Goal: Task Accomplishment & Management: Manage account settings

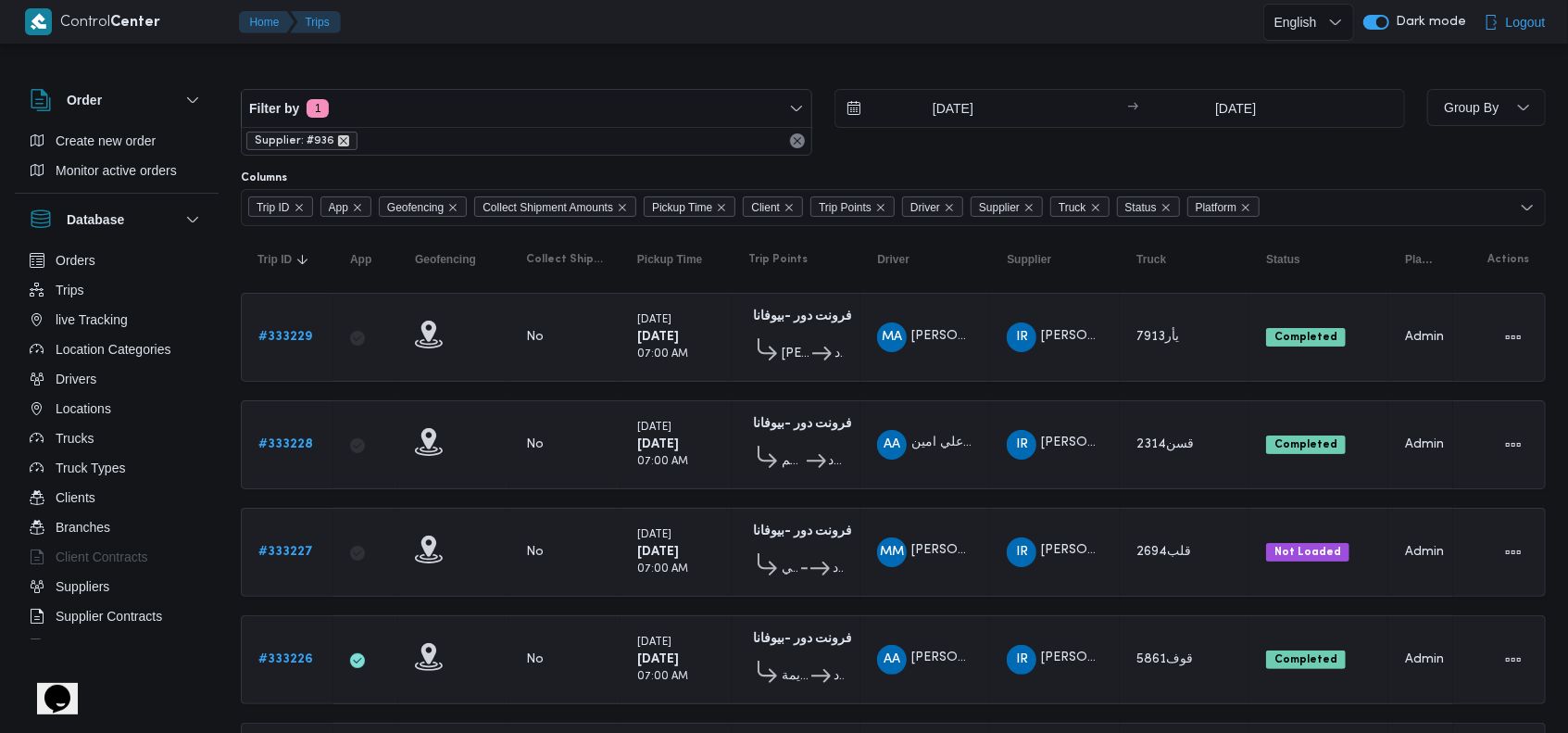
click at [339, 137] on icon "remove selected entity" at bounding box center [343, 140] width 11 height 11
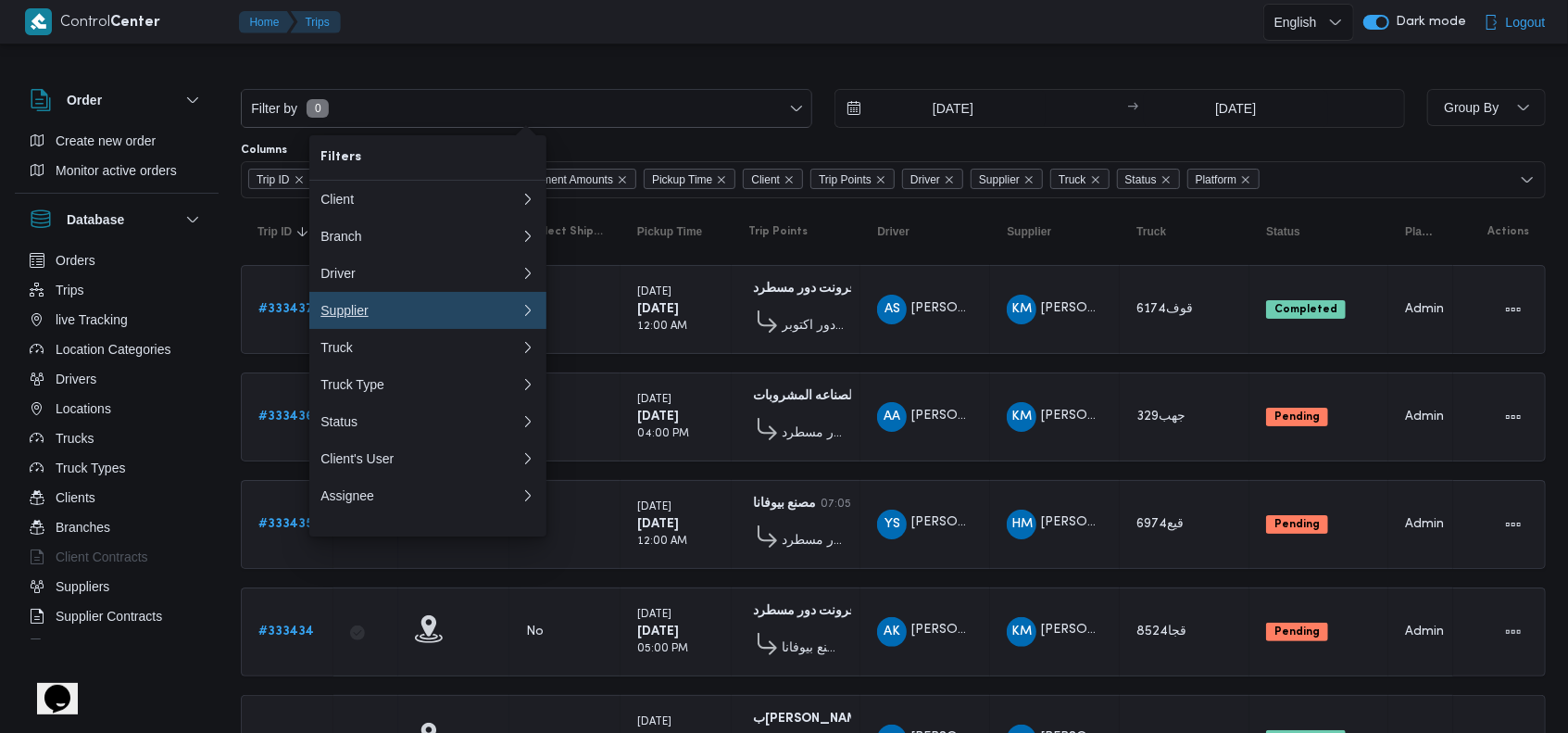
click at [374, 314] on div "Supplier" at bounding box center [416, 309] width 192 height 15
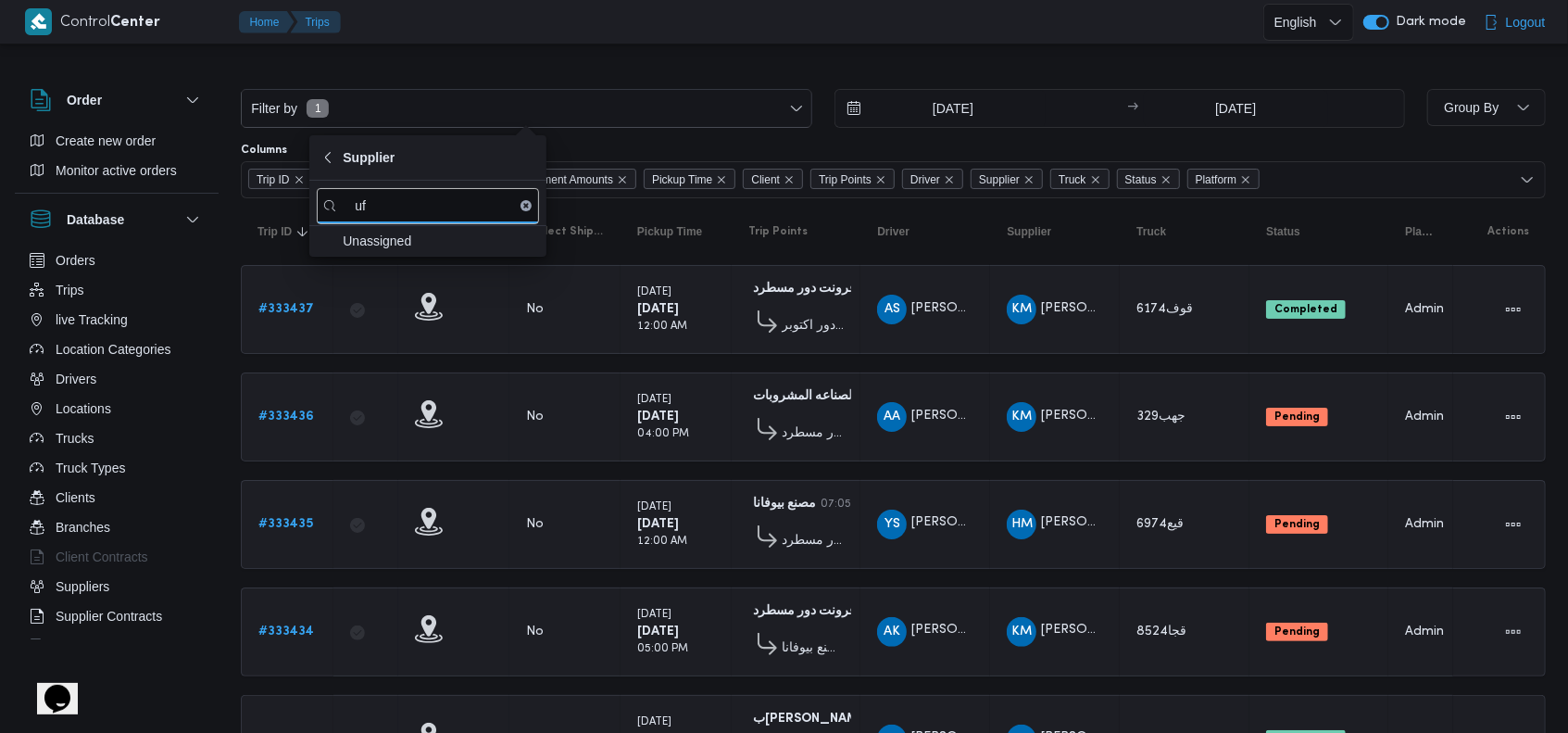
type input "u"
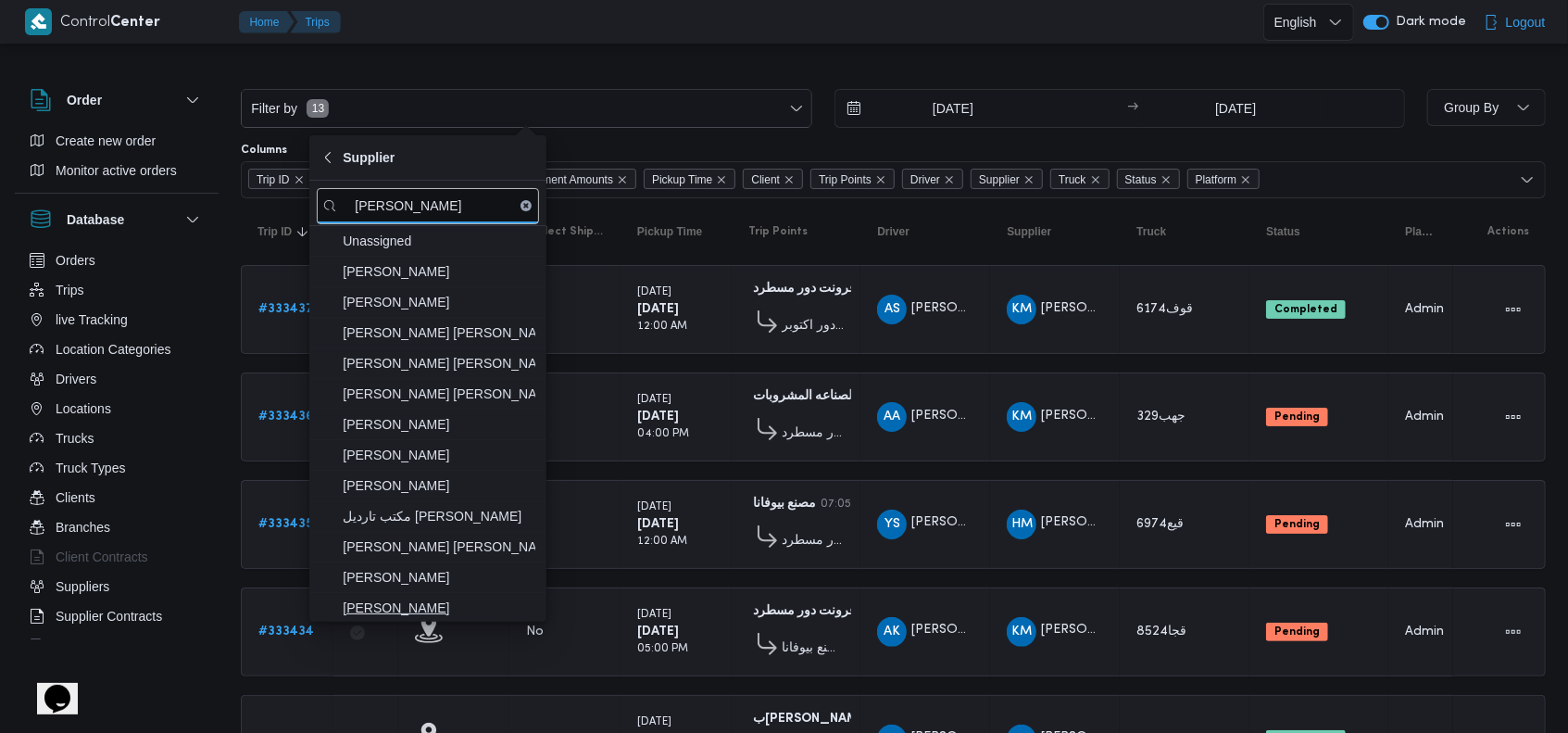
type input "[PERSON_NAME]"
click at [508, 613] on span "[PERSON_NAME]" at bounding box center [438, 607] width 192 height 22
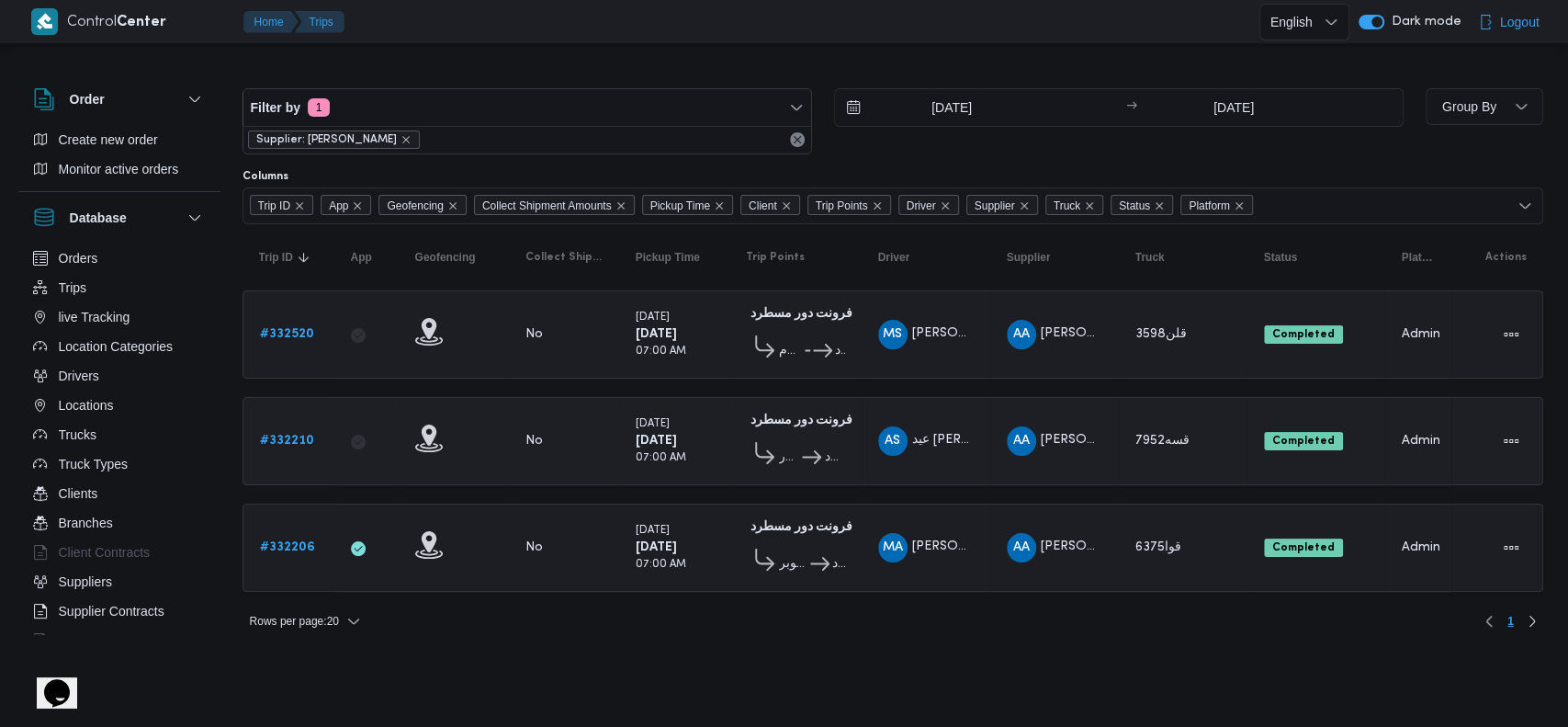
click at [713, 465] on div "[DATE] 07:00 AM" at bounding box center [674, 440] width 92 height 66
click at [928, 108] on input "[DATE]" at bounding box center [939, 107] width 208 height 36
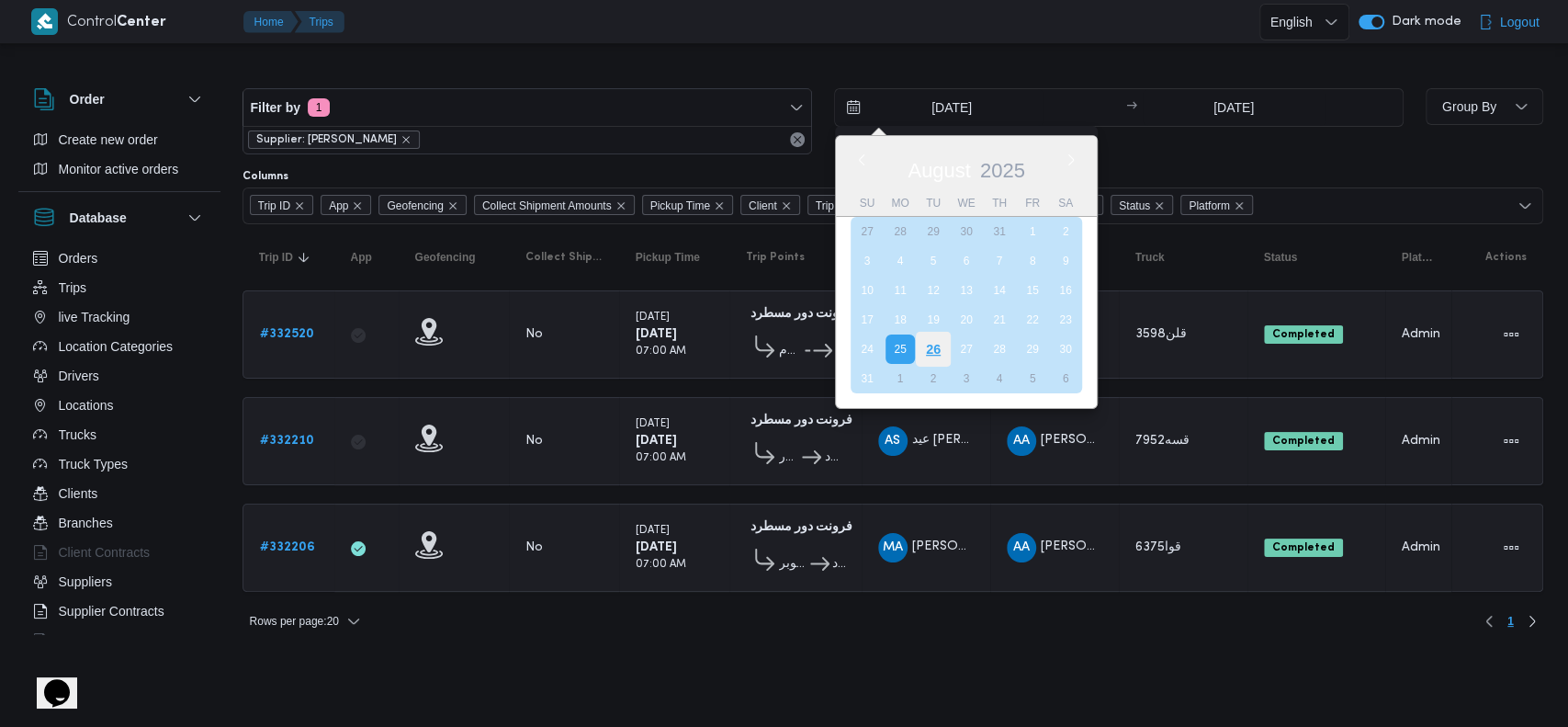
click at [934, 355] on div "26" at bounding box center [932, 349] width 35 height 35
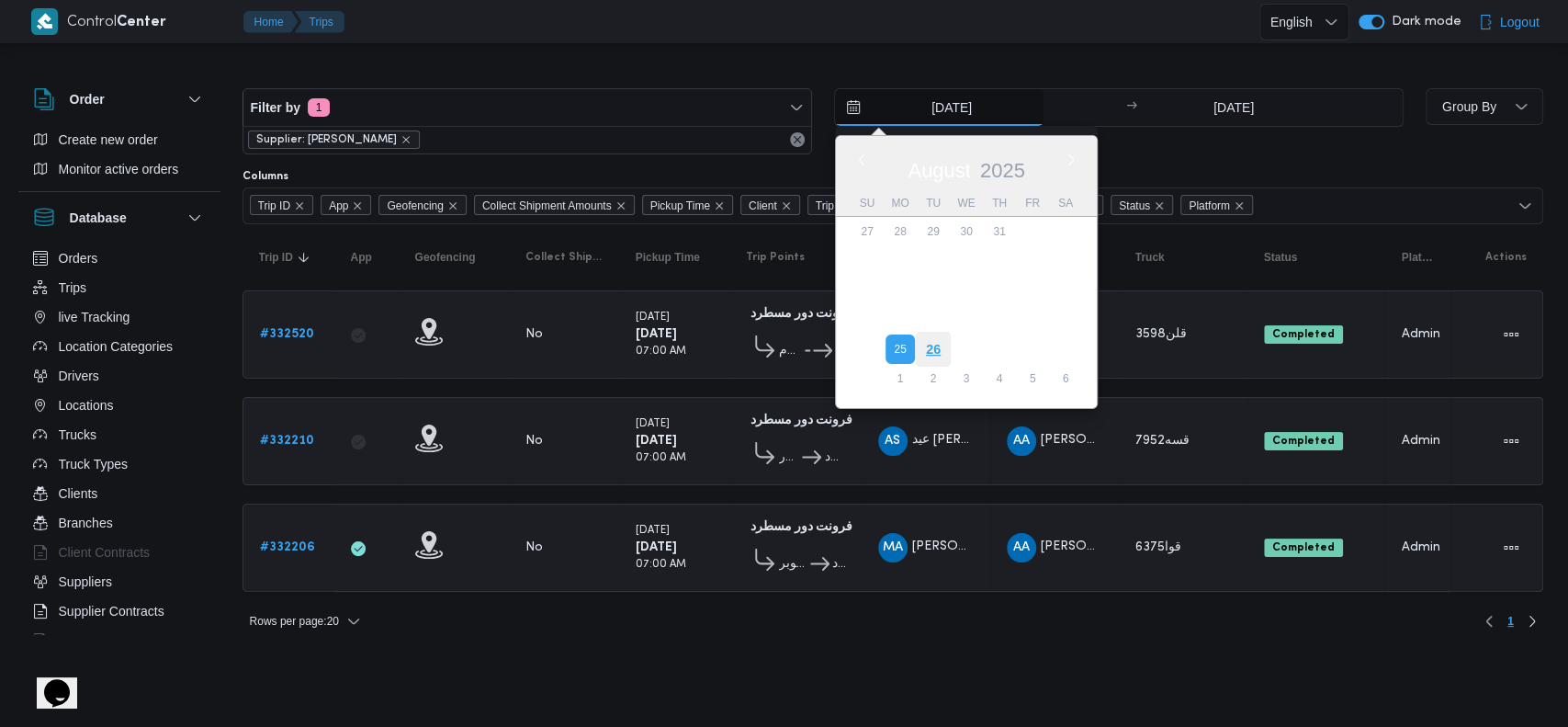
type input "[DATE]"
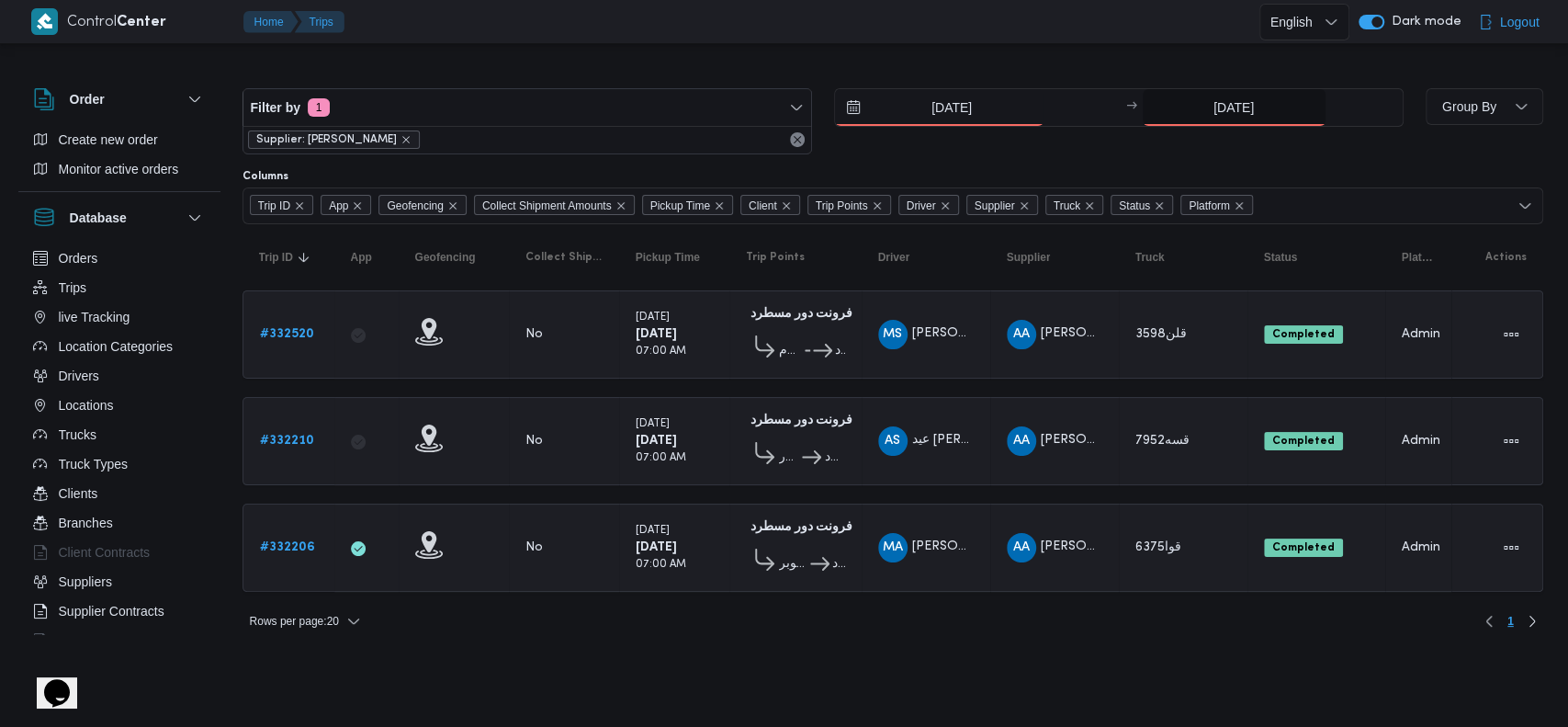
click at [1259, 107] on input "[DATE]" at bounding box center [1233, 107] width 183 height 36
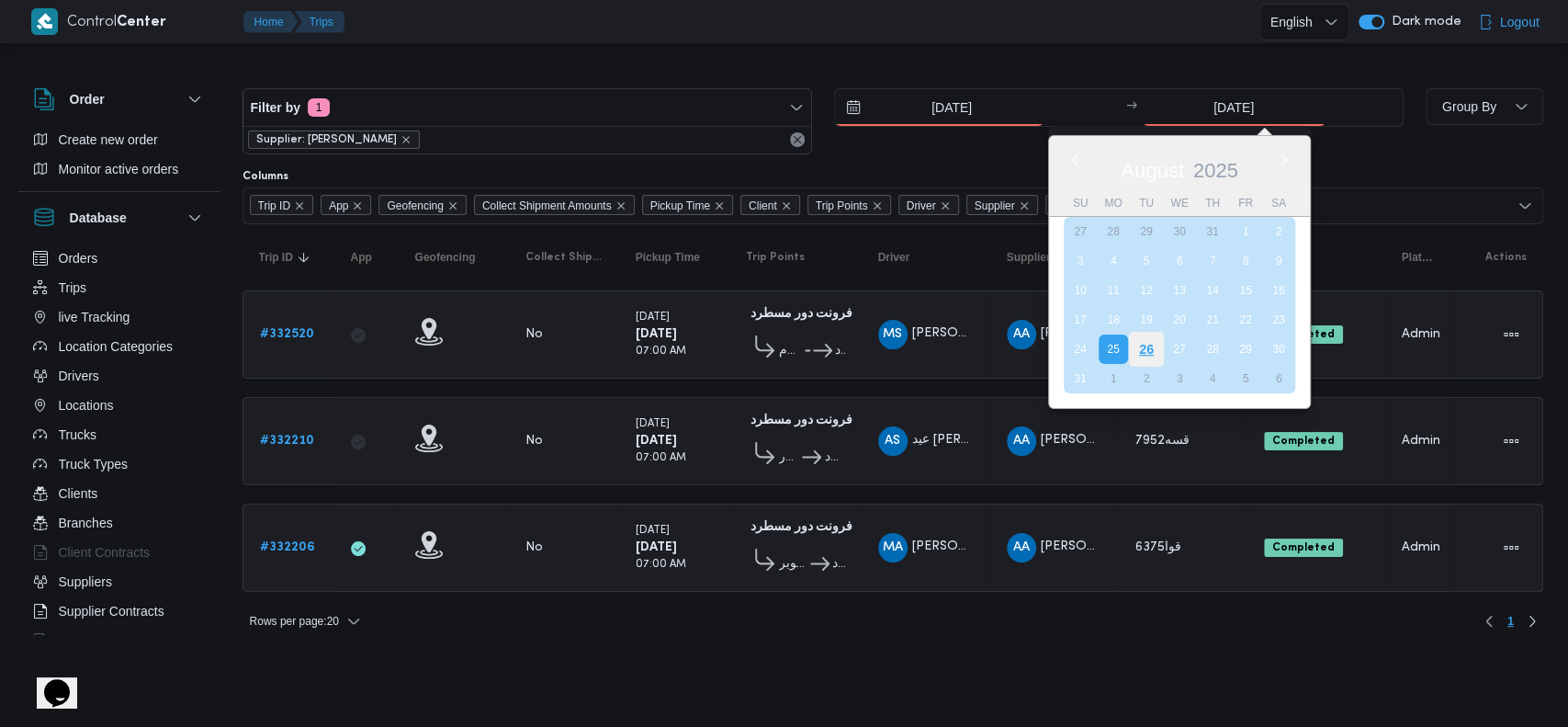
click at [1146, 350] on div "26" at bounding box center [1145, 349] width 35 height 35
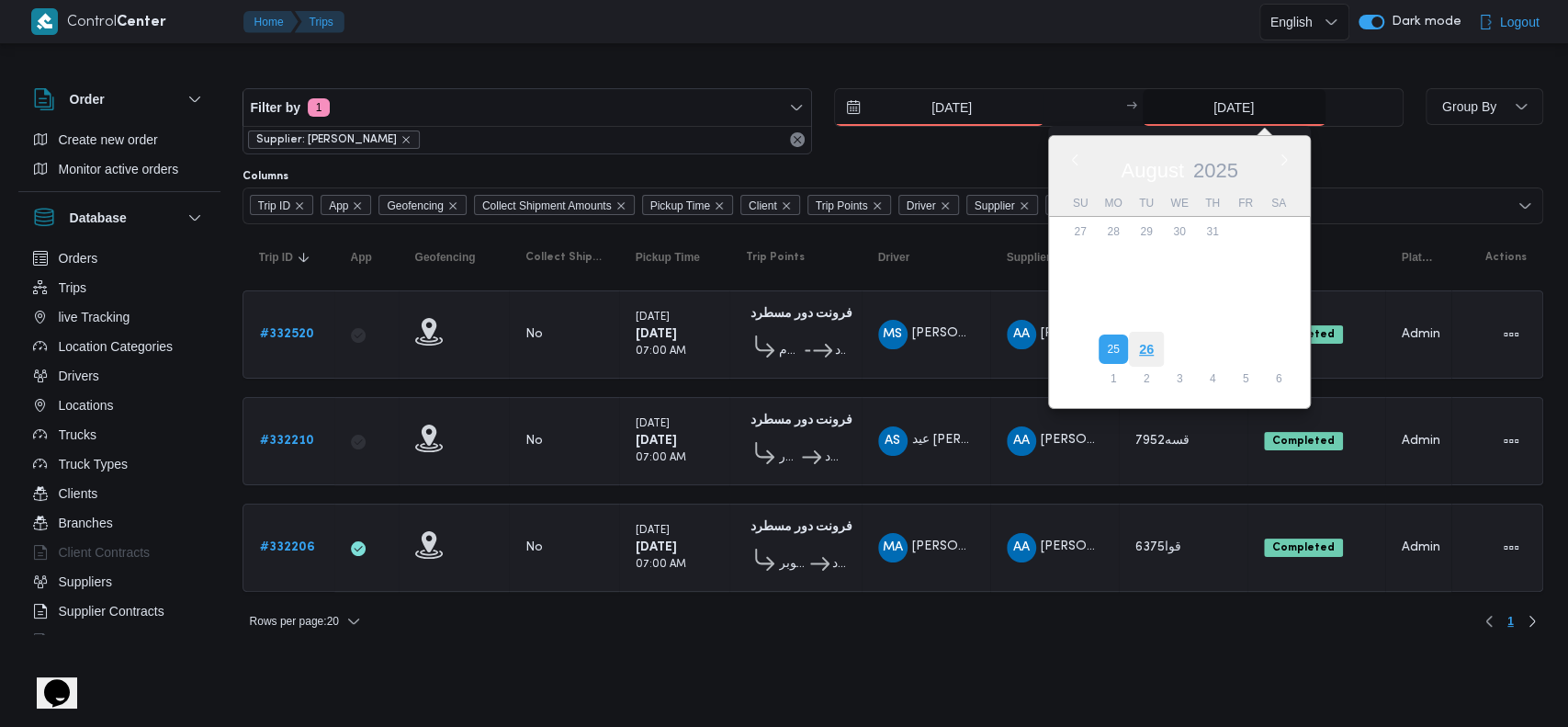
type input "[DATE]"
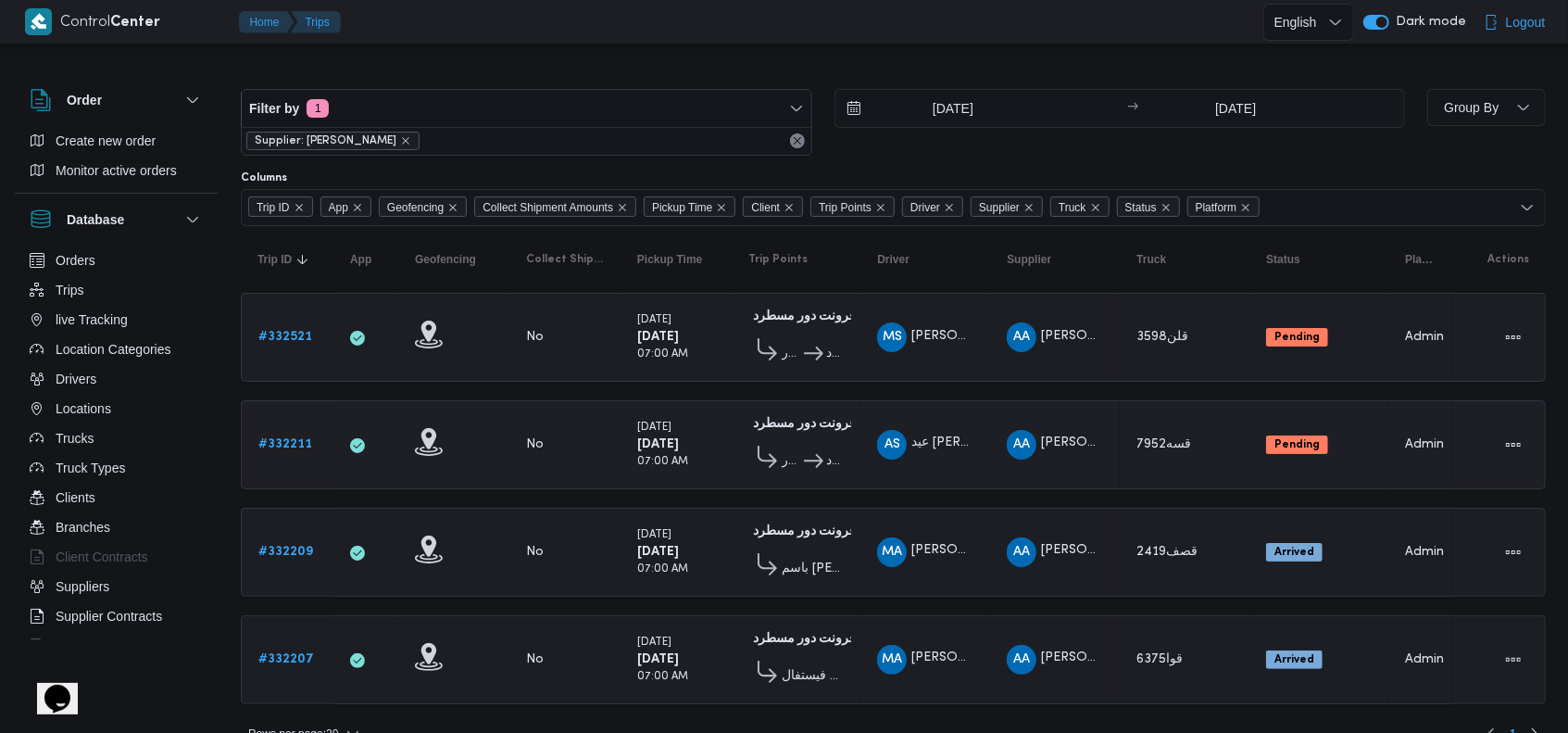
click at [1016, 429] on span "AA" at bounding box center [1021, 444] width 16 height 30
click at [409, 141] on icon "remove selected entity" at bounding box center [406, 141] width 8 height 8
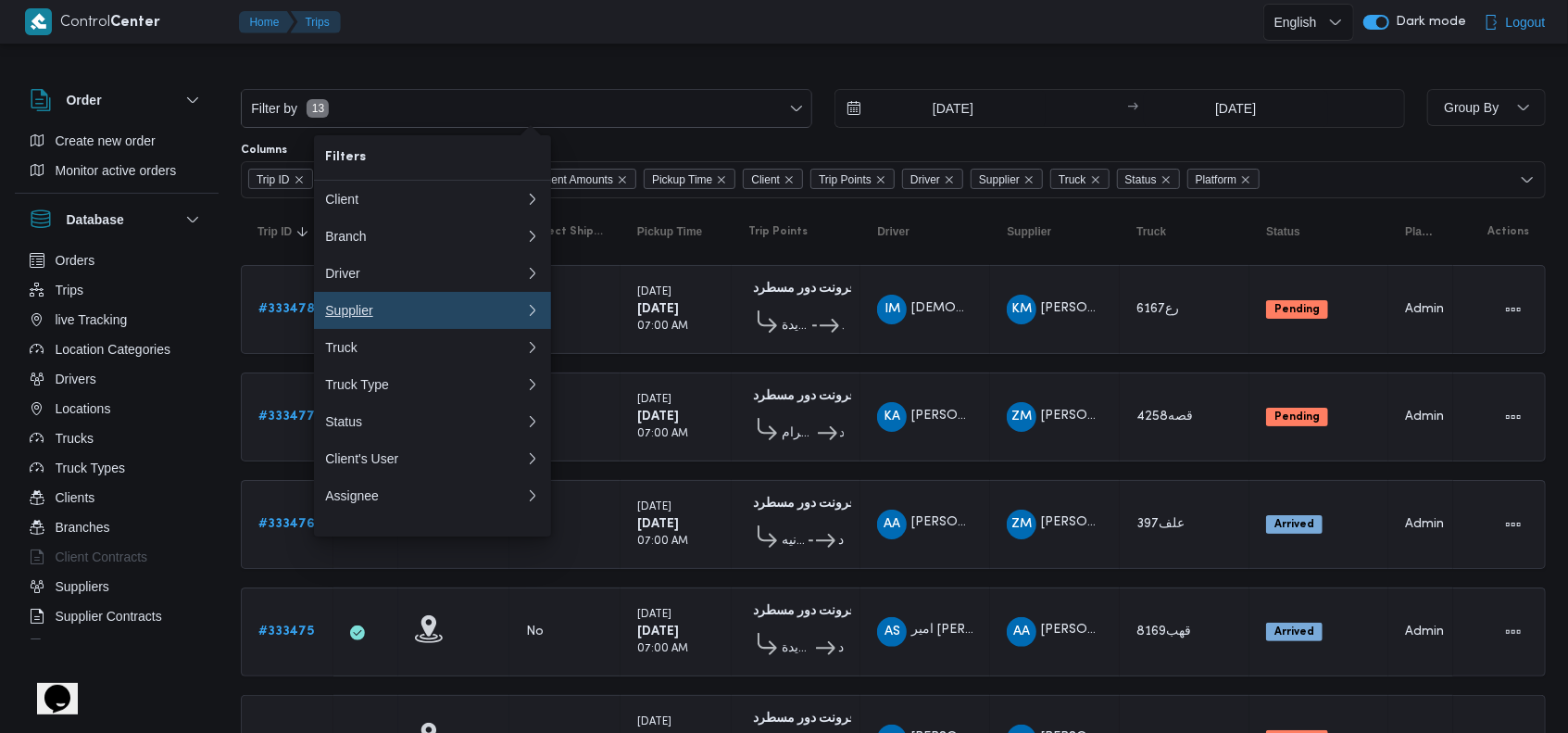
click at [370, 310] on div "Supplier" at bounding box center [421, 309] width 192 height 15
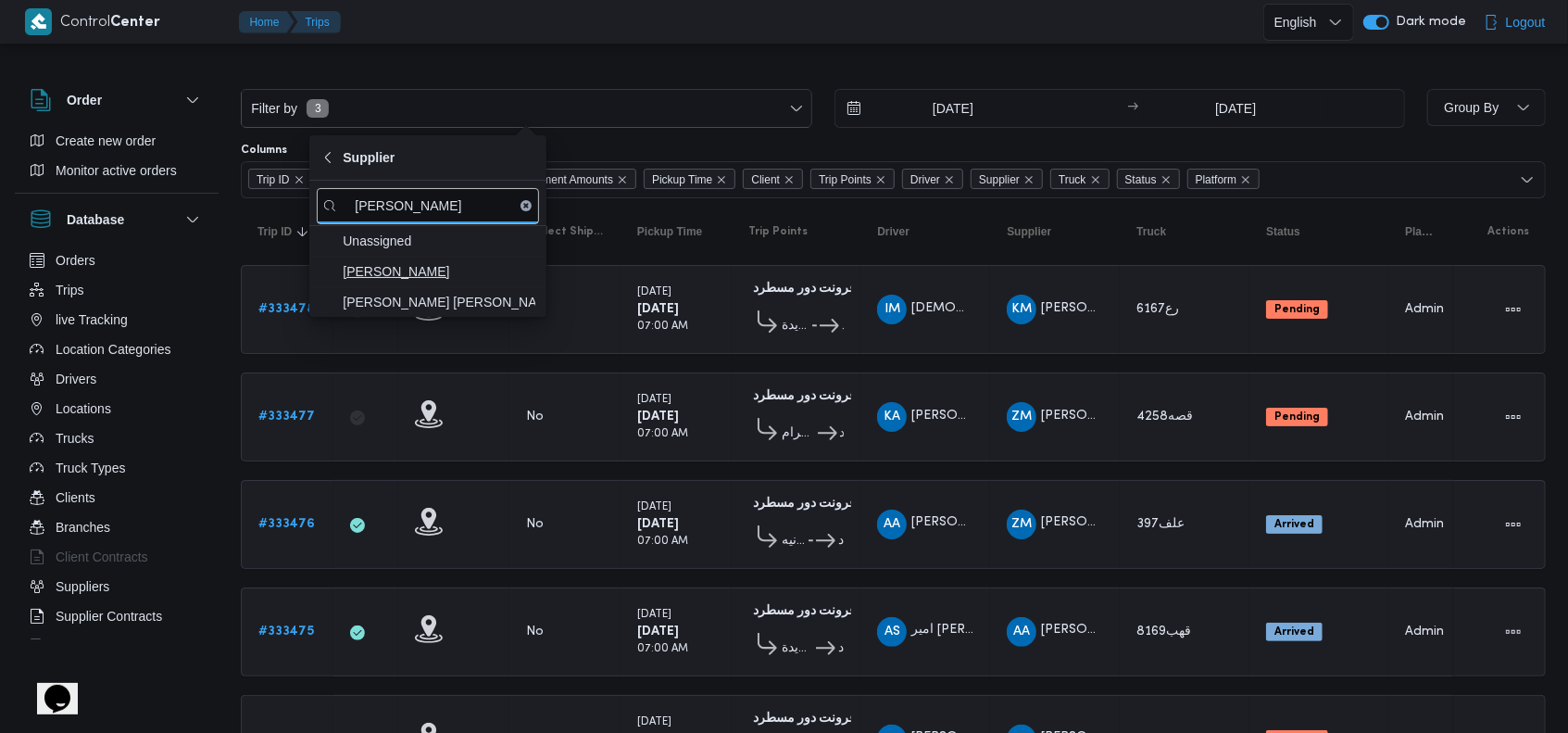
type input "[PERSON_NAME]"
click at [390, 278] on span "[PERSON_NAME]" at bounding box center [438, 271] width 192 height 22
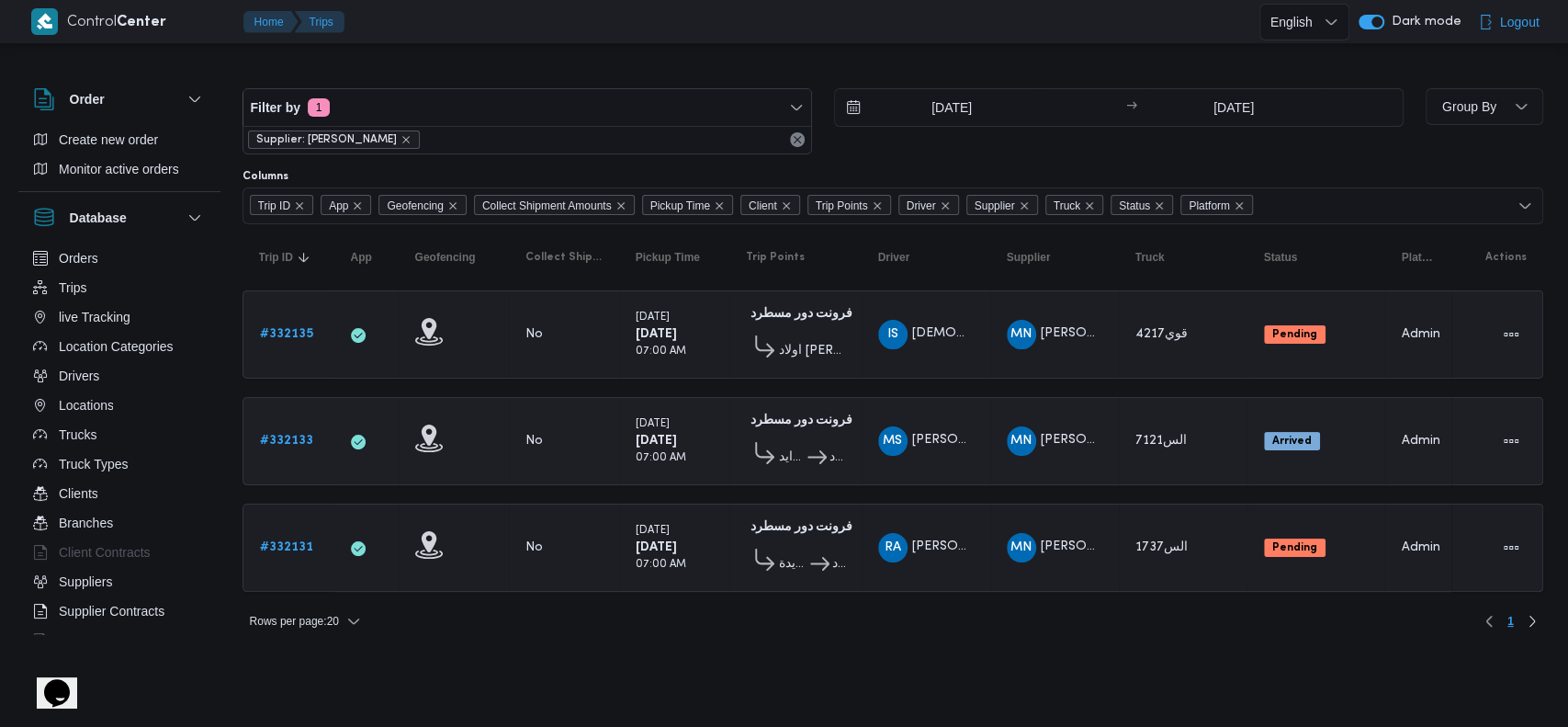
click at [573, 403] on td "Collect Shipment Amounts No" at bounding box center [564, 441] width 110 height 88
click at [928, 560] on div "RA [PERSON_NAME] [PERSON_NAME]" at bounding box center [925, 548] width 110 height 44
click at [411, 143] on icon "remove selected entity" at bounding box center [406, 139] width 11 height 11
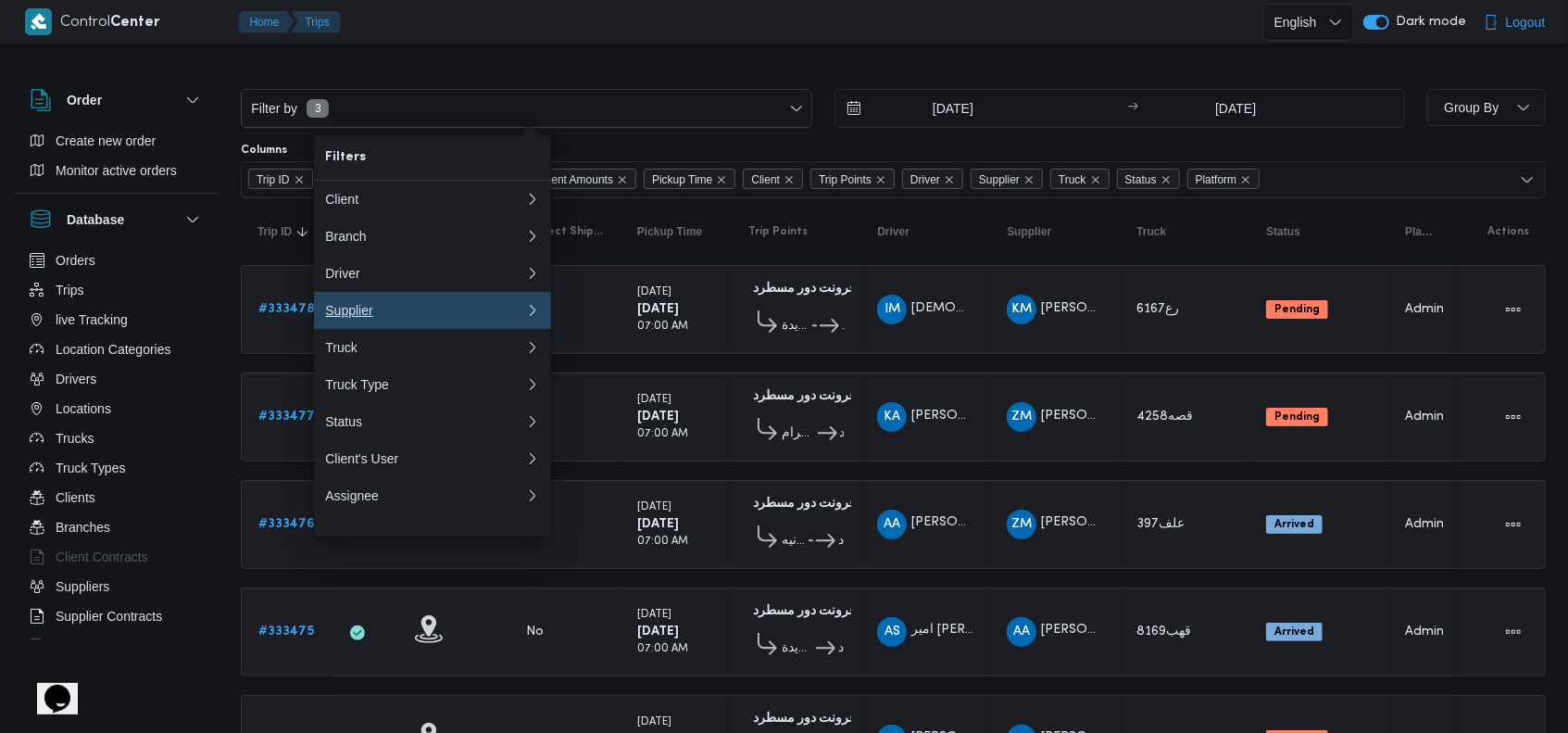
click at [399, 315] on div "Supplier" at bounding box center [421, 309] width 192 height 15
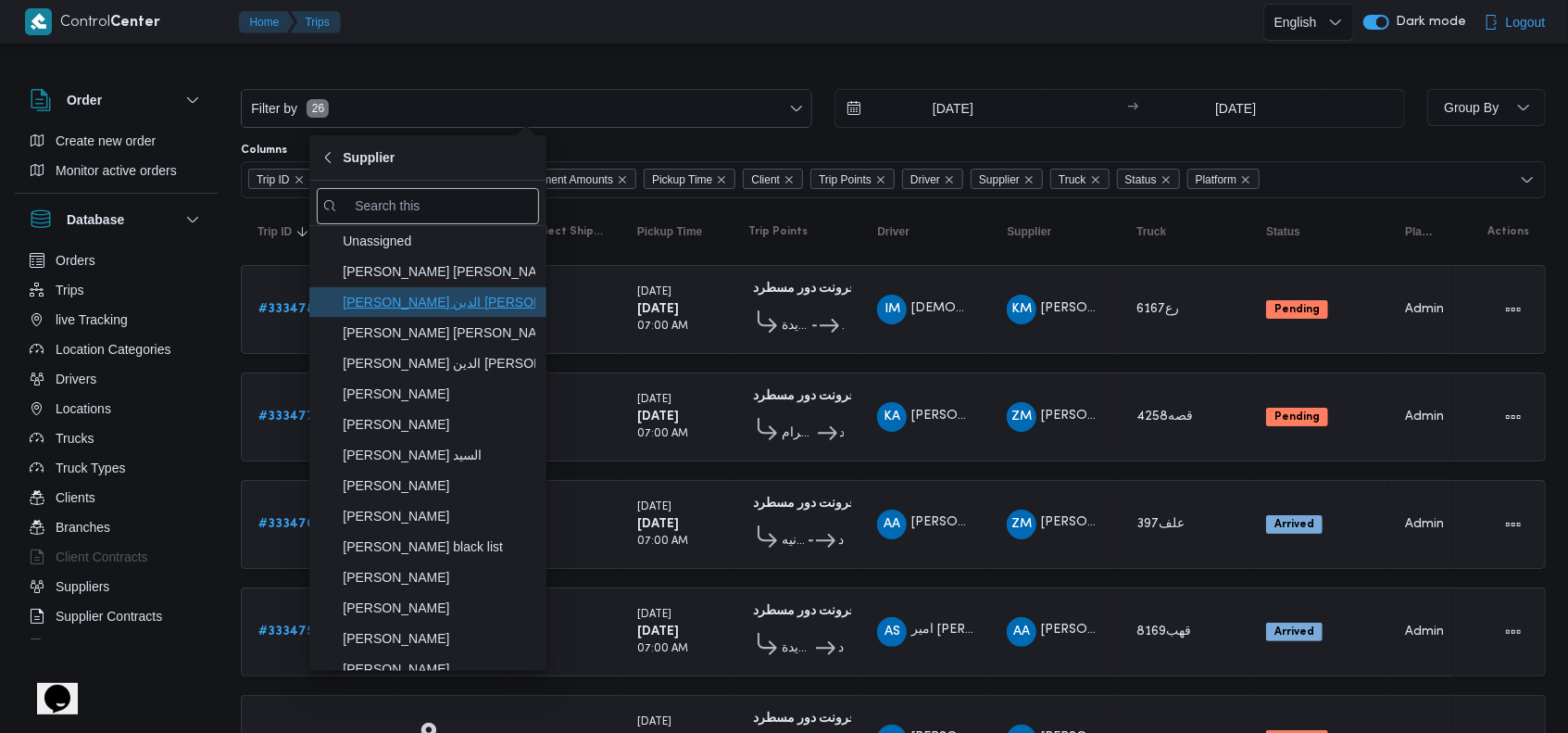
click at [399, 315] on span "[PERSON_NAME] الدين [PERSON_NAME]" at bounding box center [429, 302] width 222 height 30
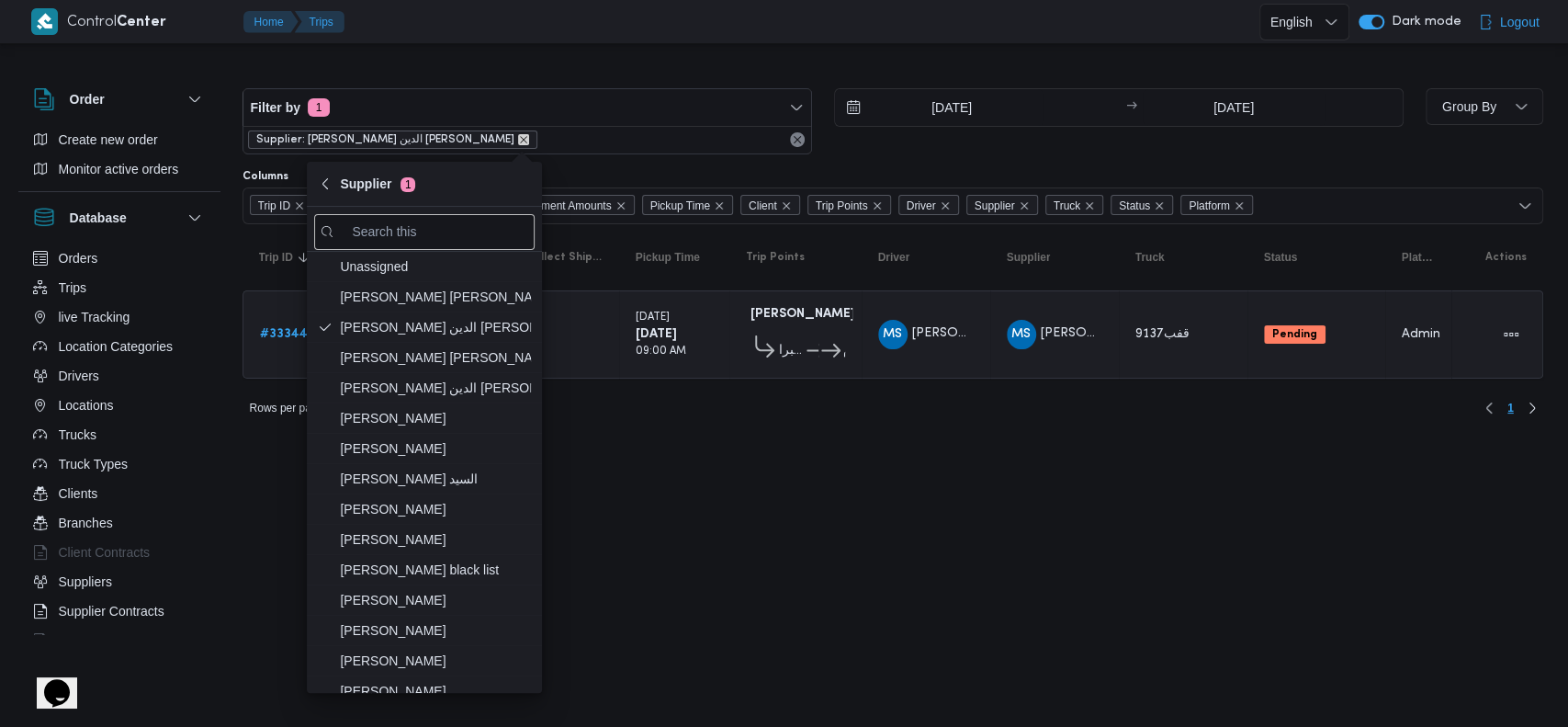
click at [518, 136] on icon "remove selected entity" at bounding box center [523, 139] width 11 height 11
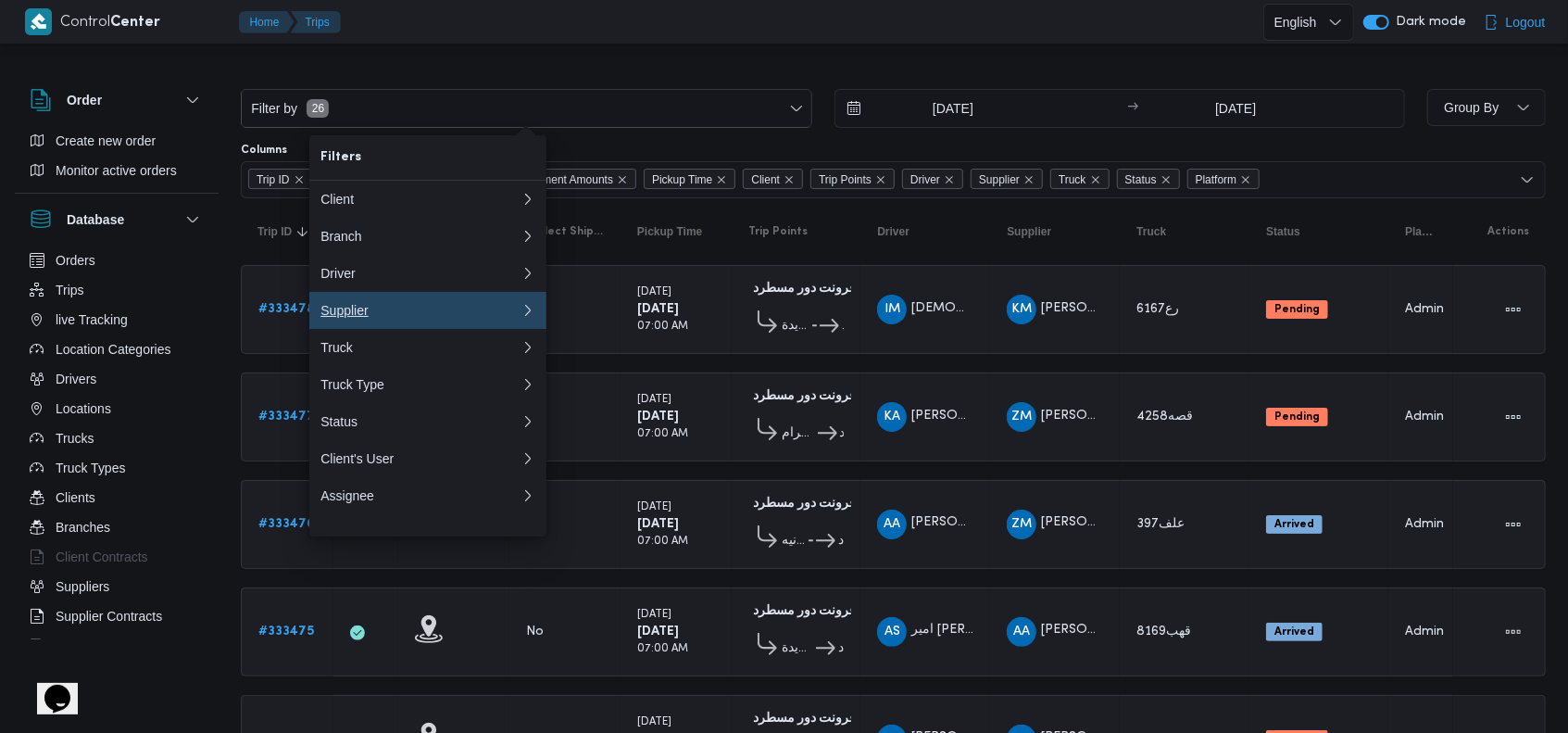
click at [407, 317] on div "Supplier" at bounding box center [416, 309] width 192 height 15
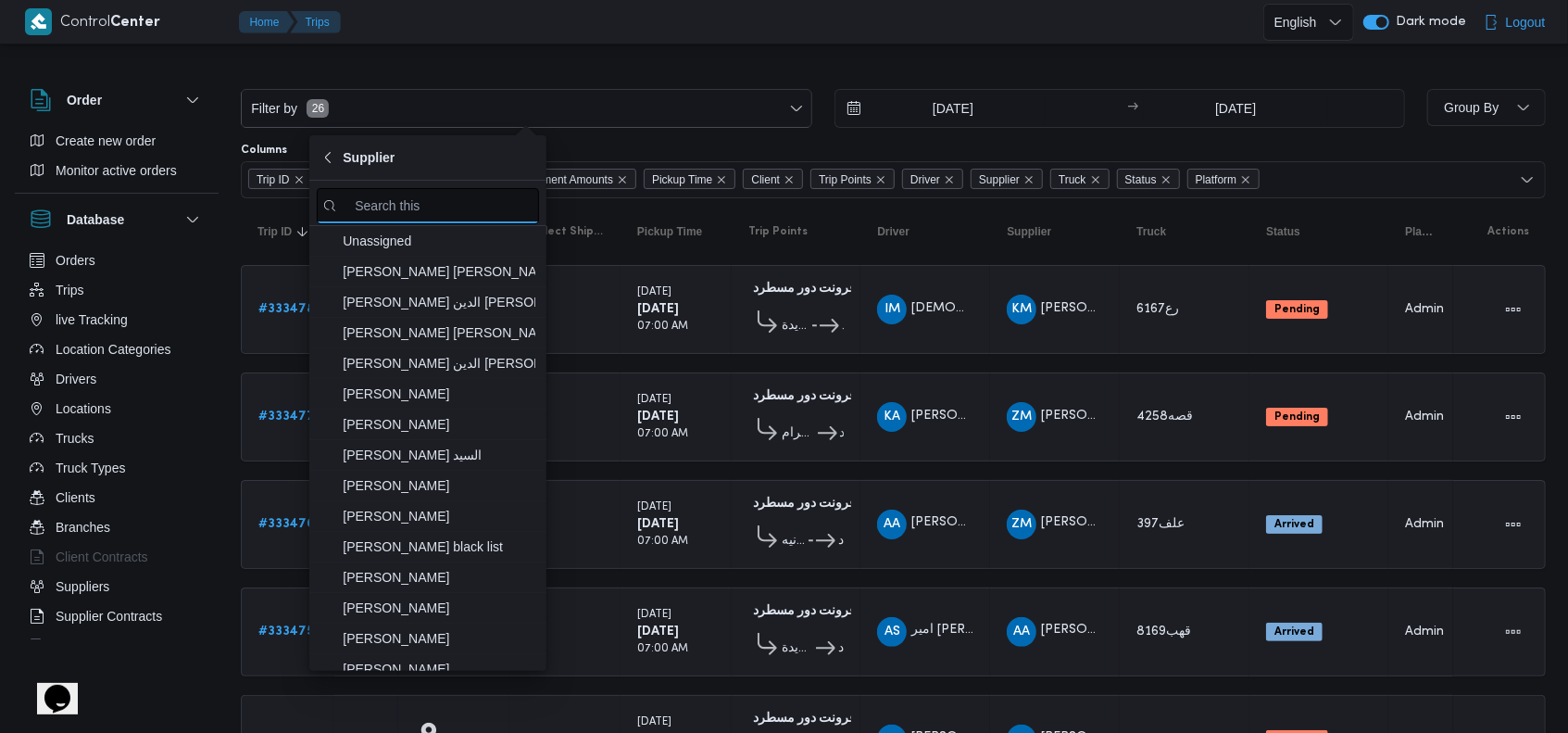
click at [394, 213] on input "search filters" at bounding box center [429, 205] width 222 height 36
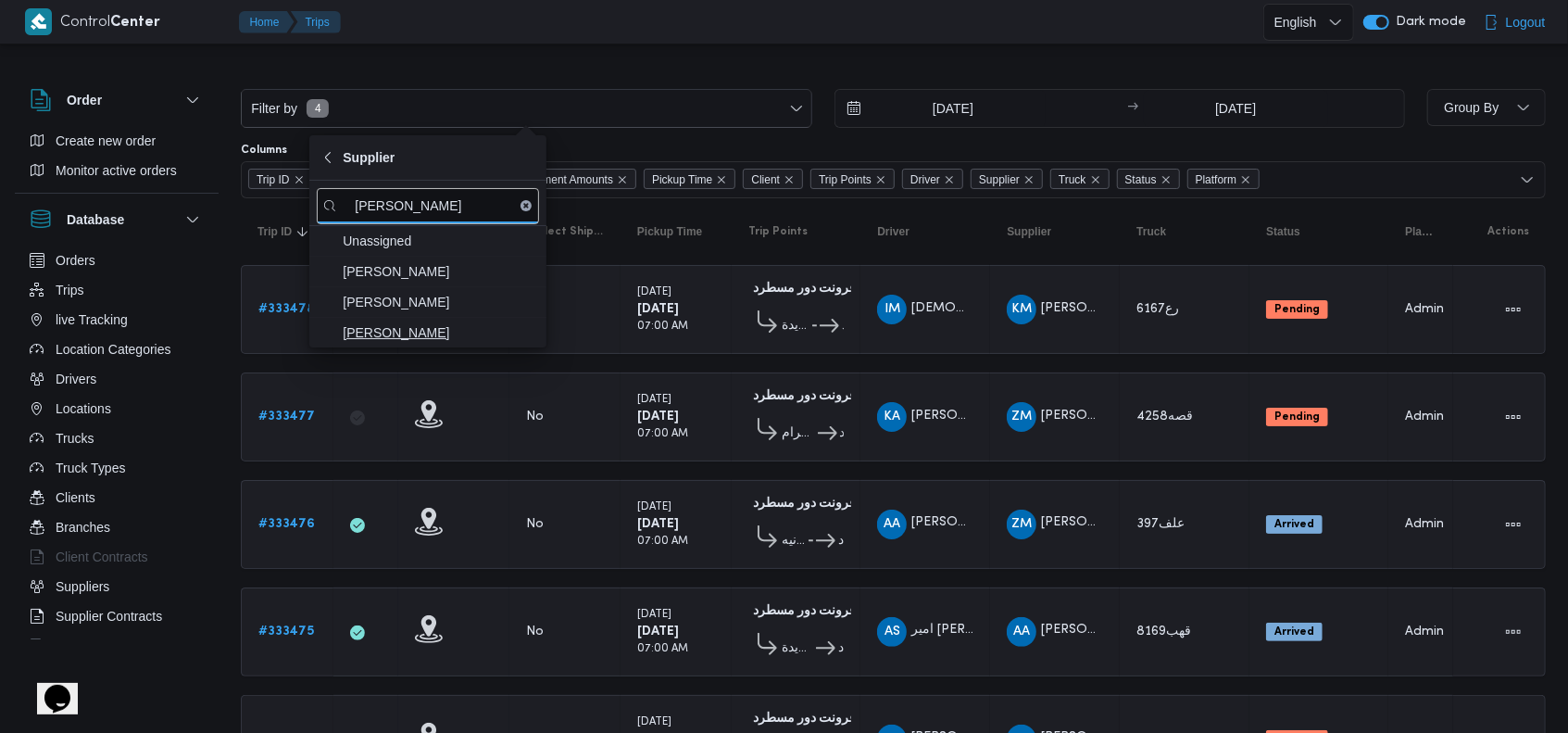
type input "[PERSON_NAME]"
click at [398, 328] on span "[PERSON_NAME]" at bounding box center [438, 332] width 192 height 22
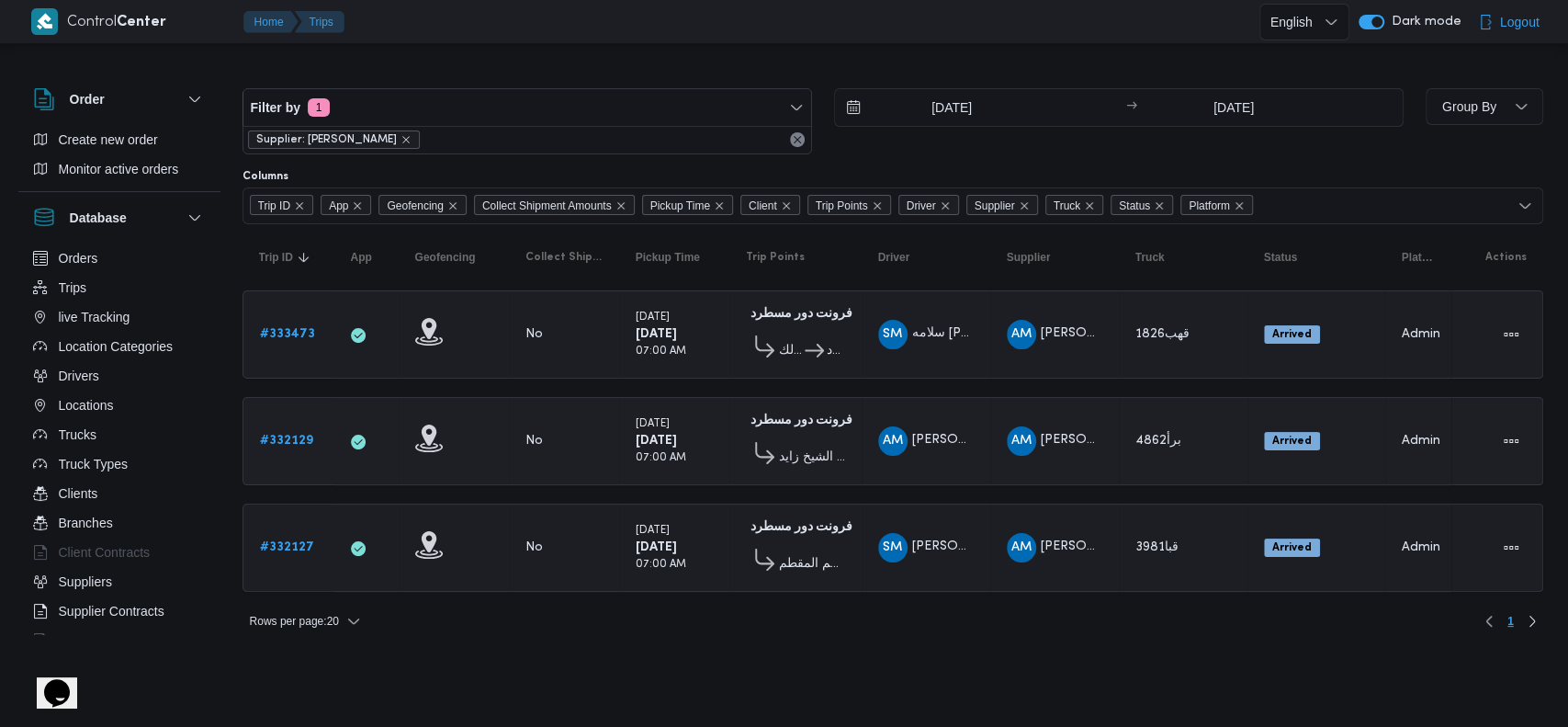
click at [655, 419] on small "[DATE]" at bounding box center [652, 424] width 34 height 11
click at [410, 141] on icon "remove selected entity" at bounding box center [406, 140] width 8 height 8
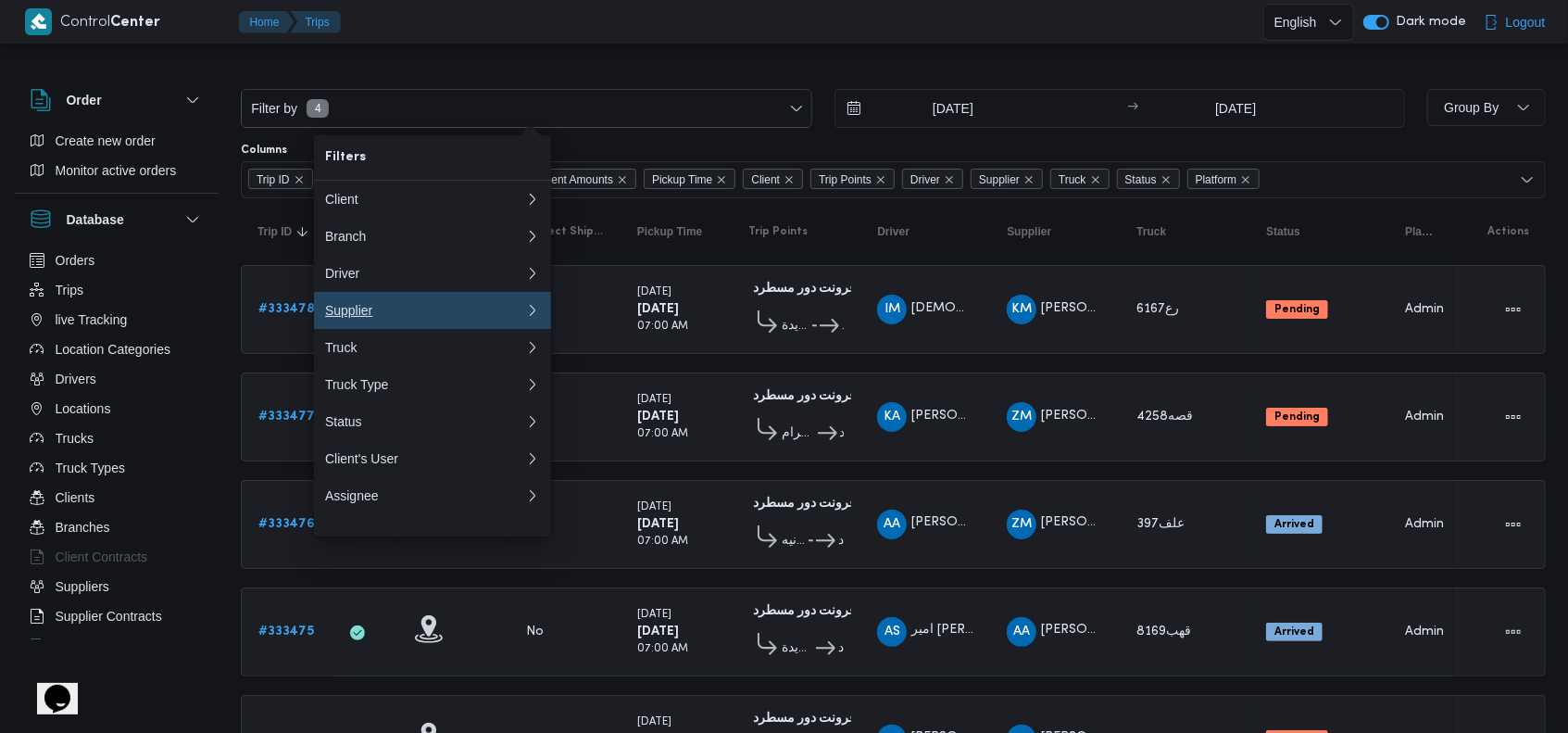
click at [392, 317] on div "Supplier" at bounding box center [421, 309] width 192 height 15
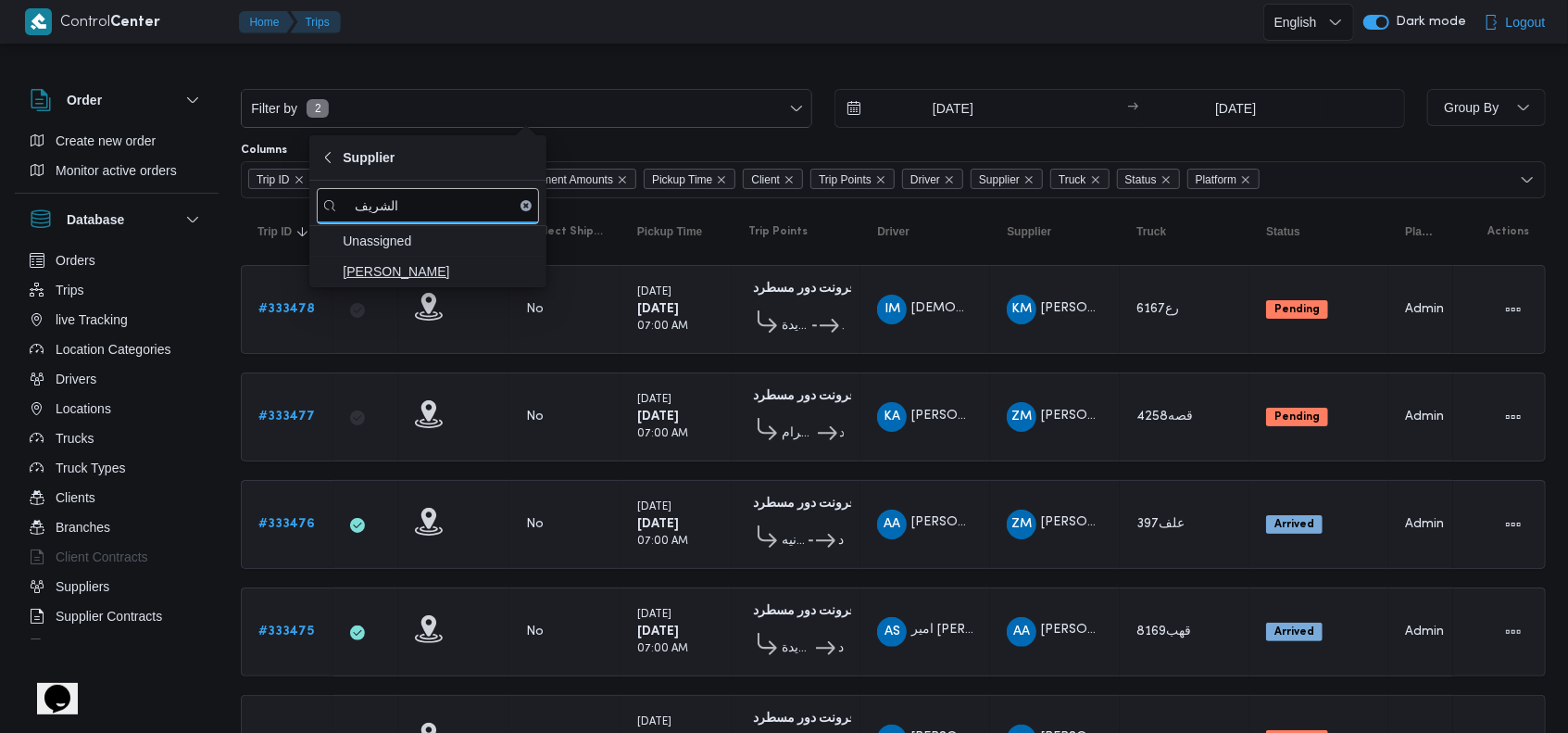
type input "الشريف"
click at [418, 263] on span "[PERSON_NAME]" at bounding box center [438, 271] width 192 height 22
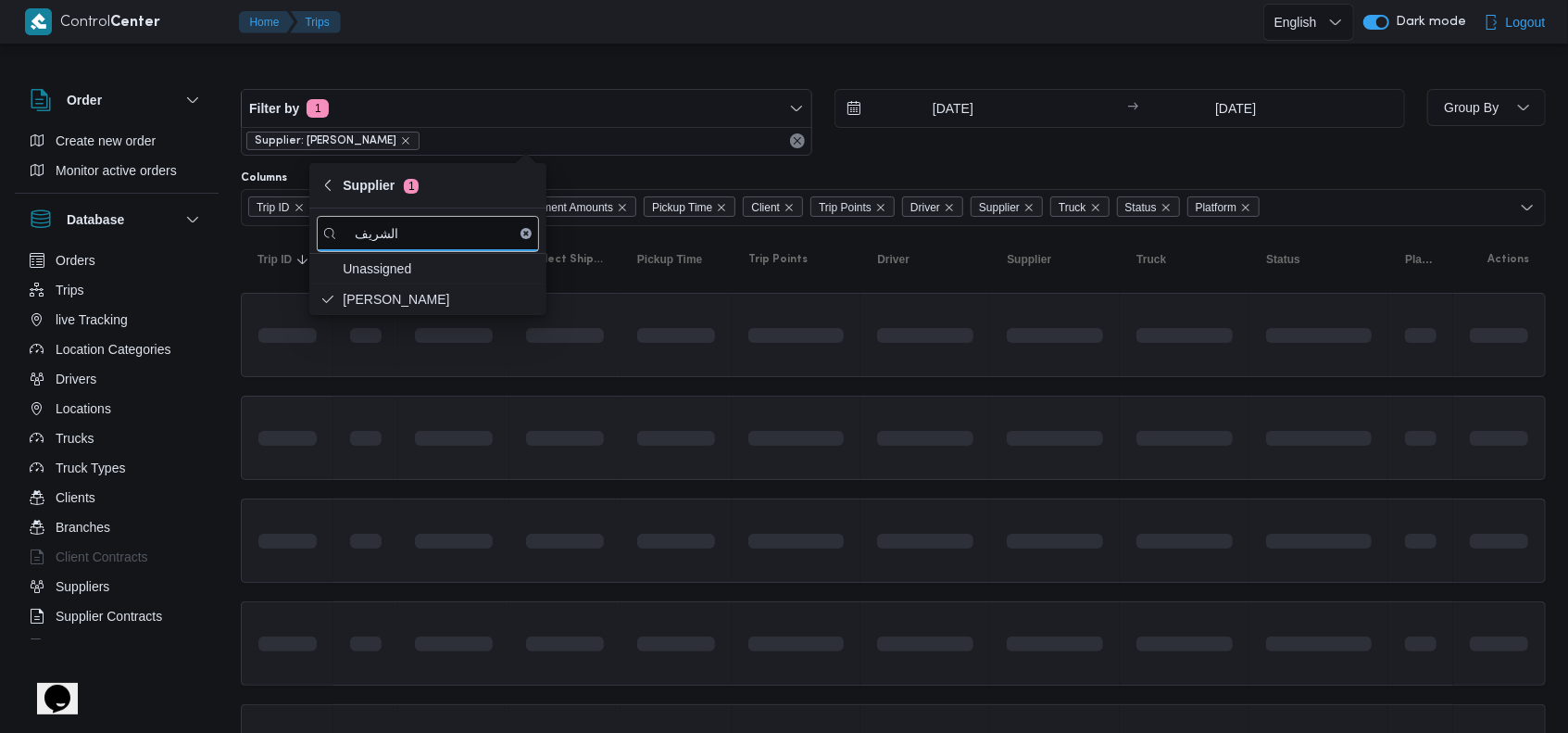
click at [605, 426] on div at bounding box center [565, 438] width 93 height 30
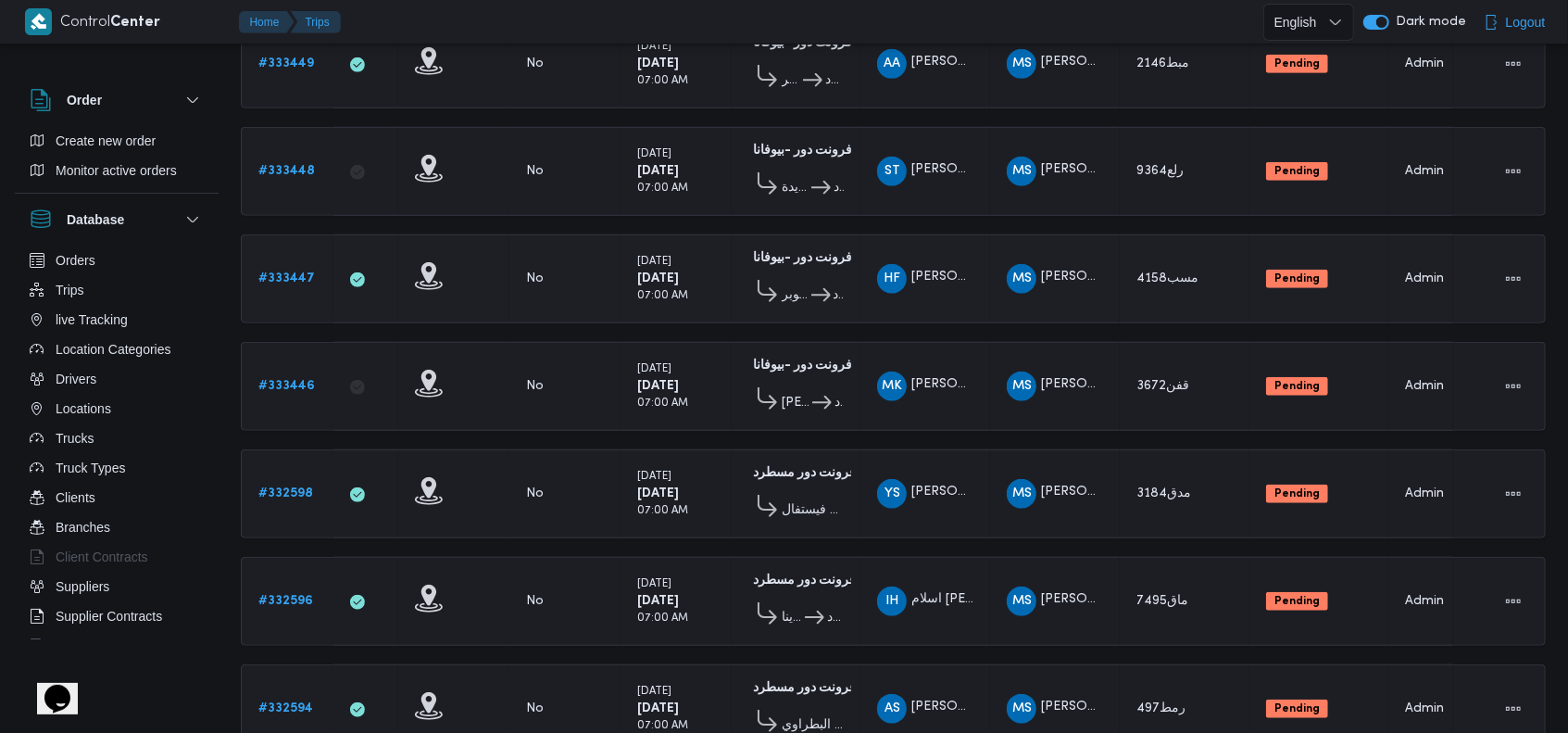
scroll to position [846, 0]
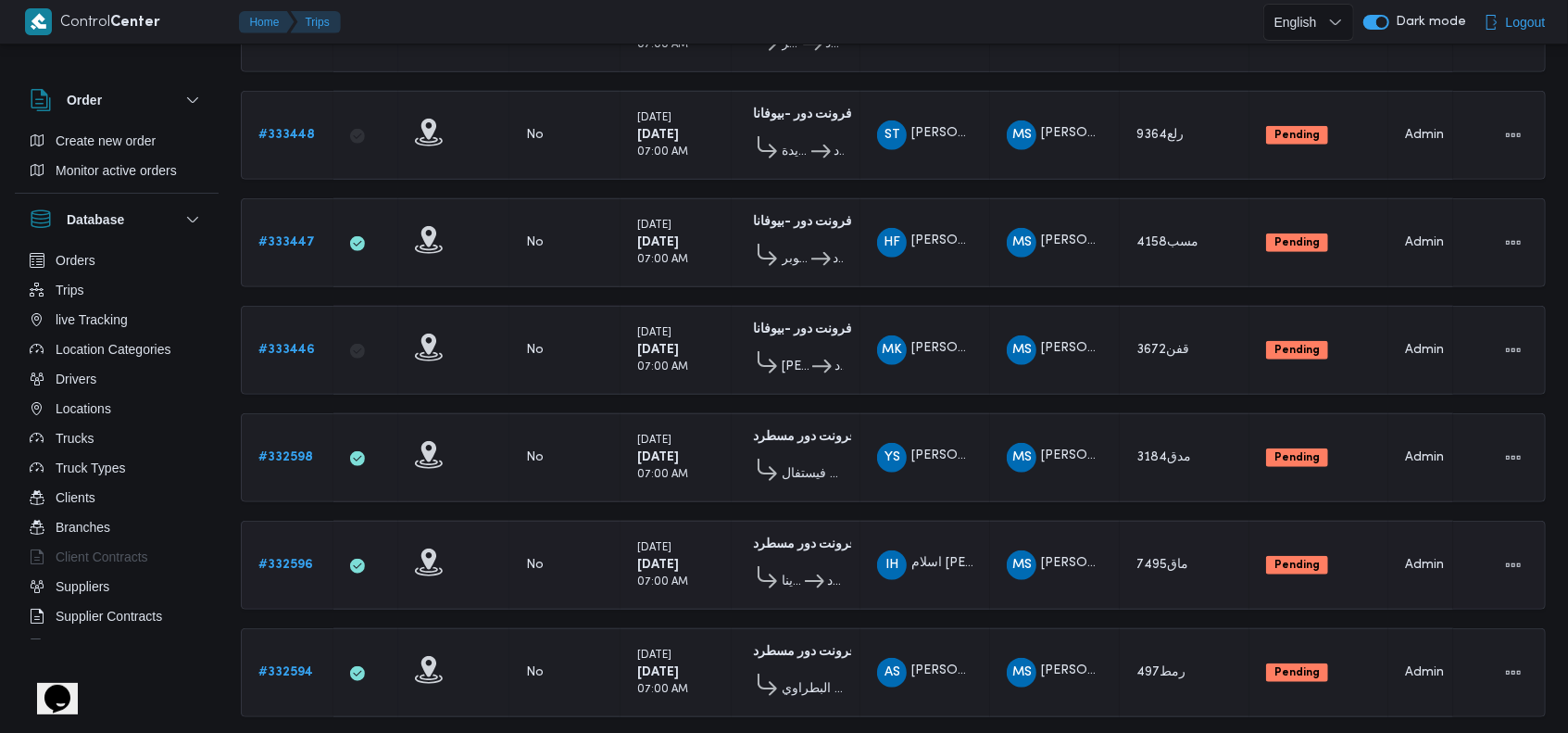
click at [291, 558] on b "# 332596" at bounding box center [285, 564] width 55 height 12
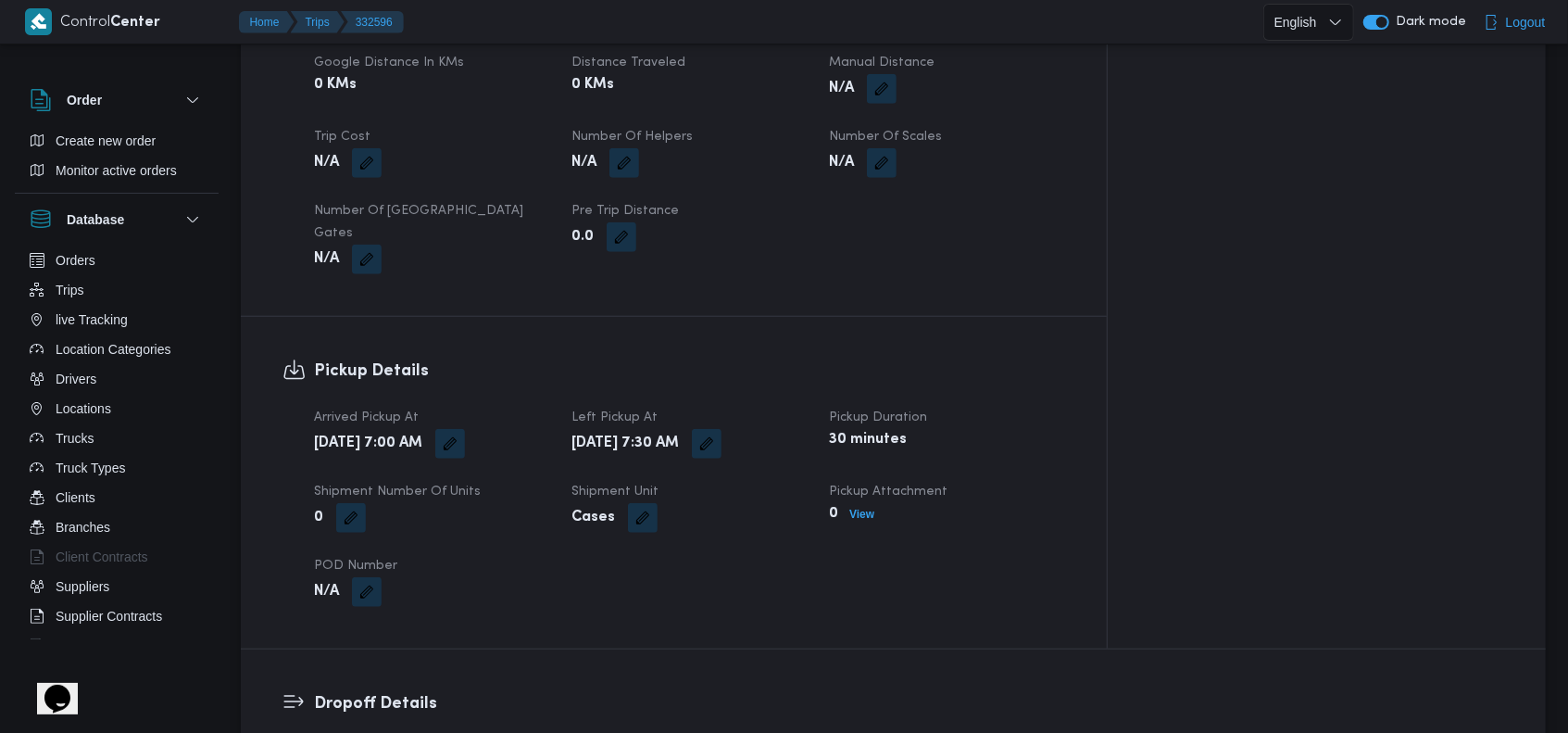
scroll to position [1019, 0]
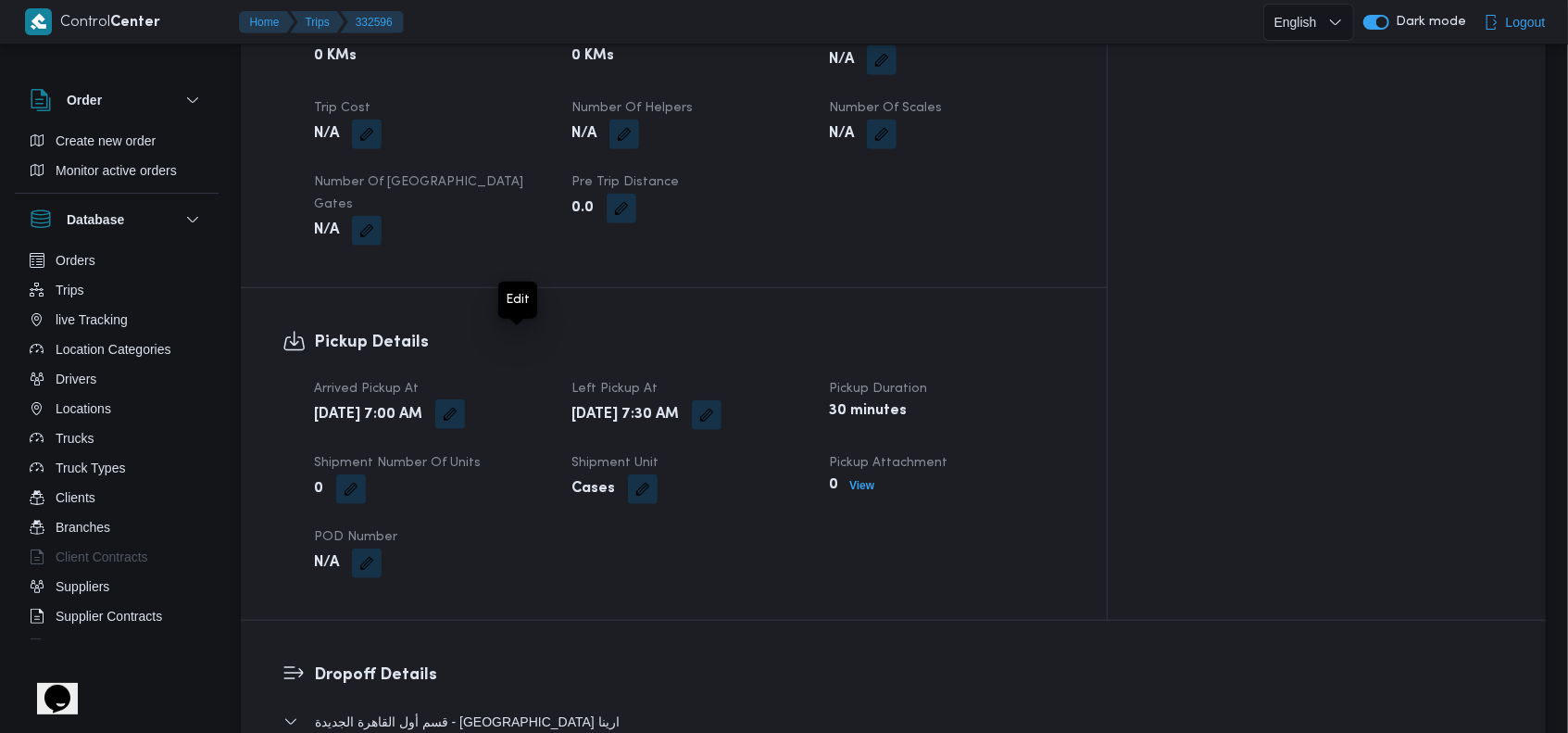
click at [465, 399] on button "button" at bounding box center [450, 414] width 30 height 30
click at [553, 425] on icon "Clear input" at bounding box center [557, 423] width 8 height 8
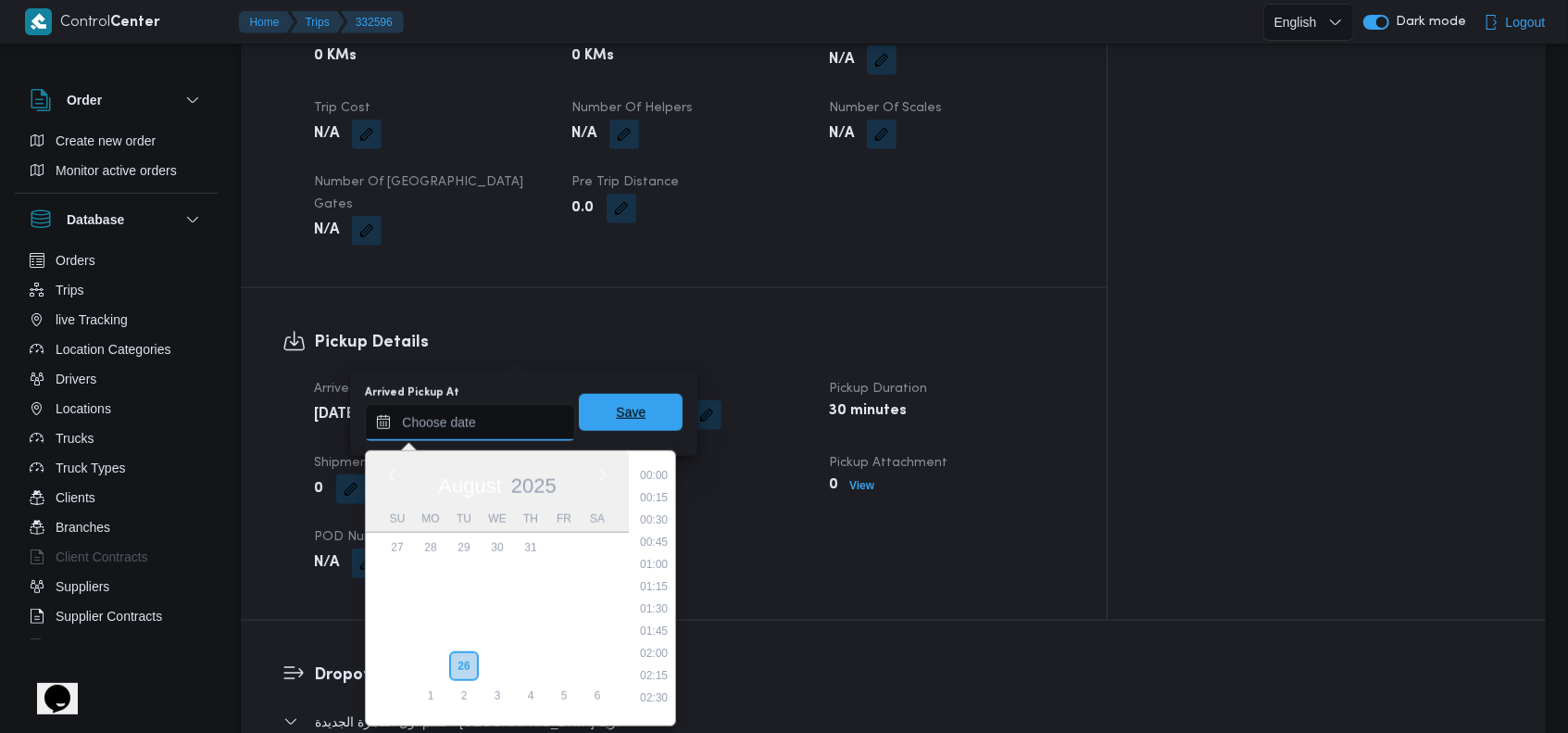
scroll to position [651, 0]
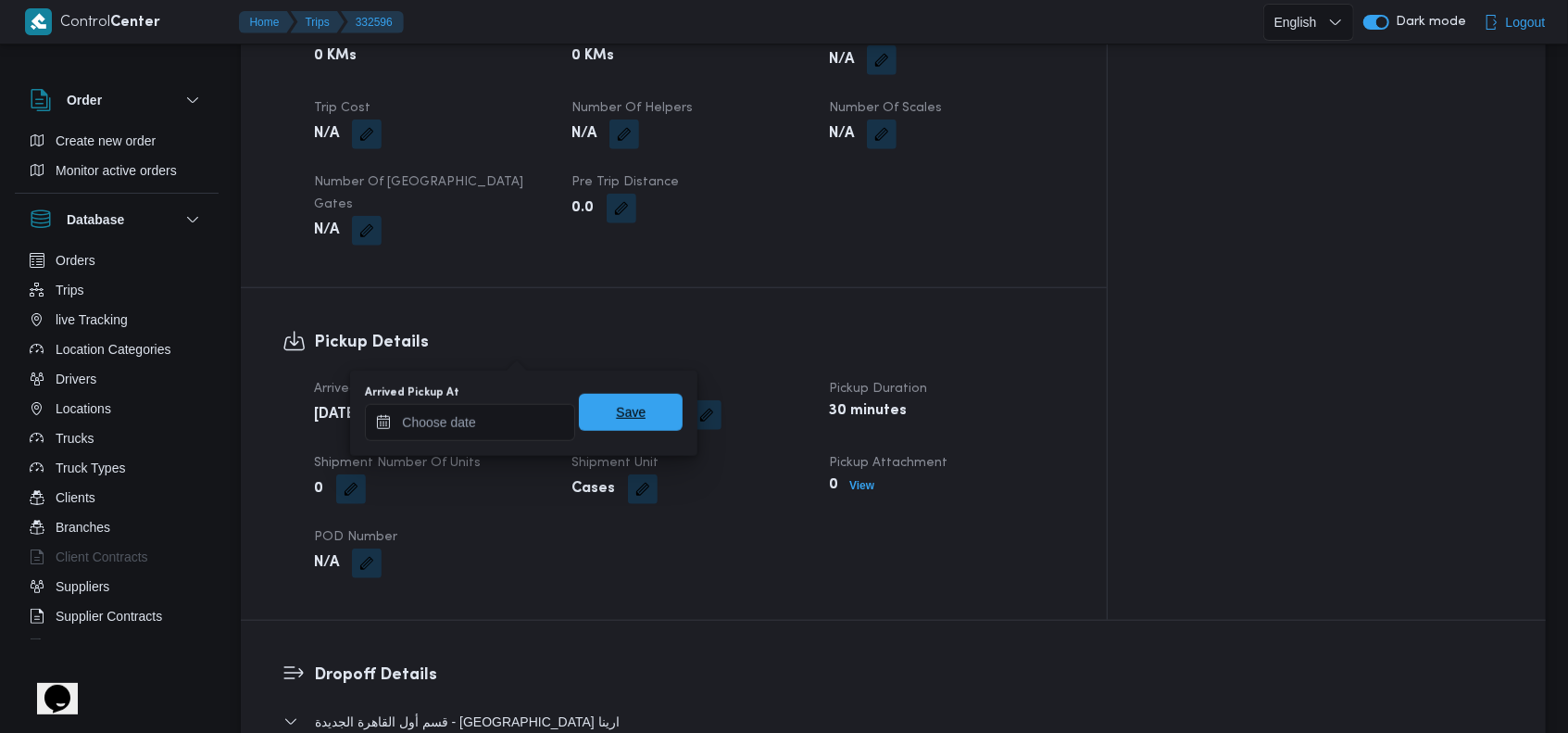
click at [599, 422] on span "Save" at bounding box center [631, 412] width 104 height 37
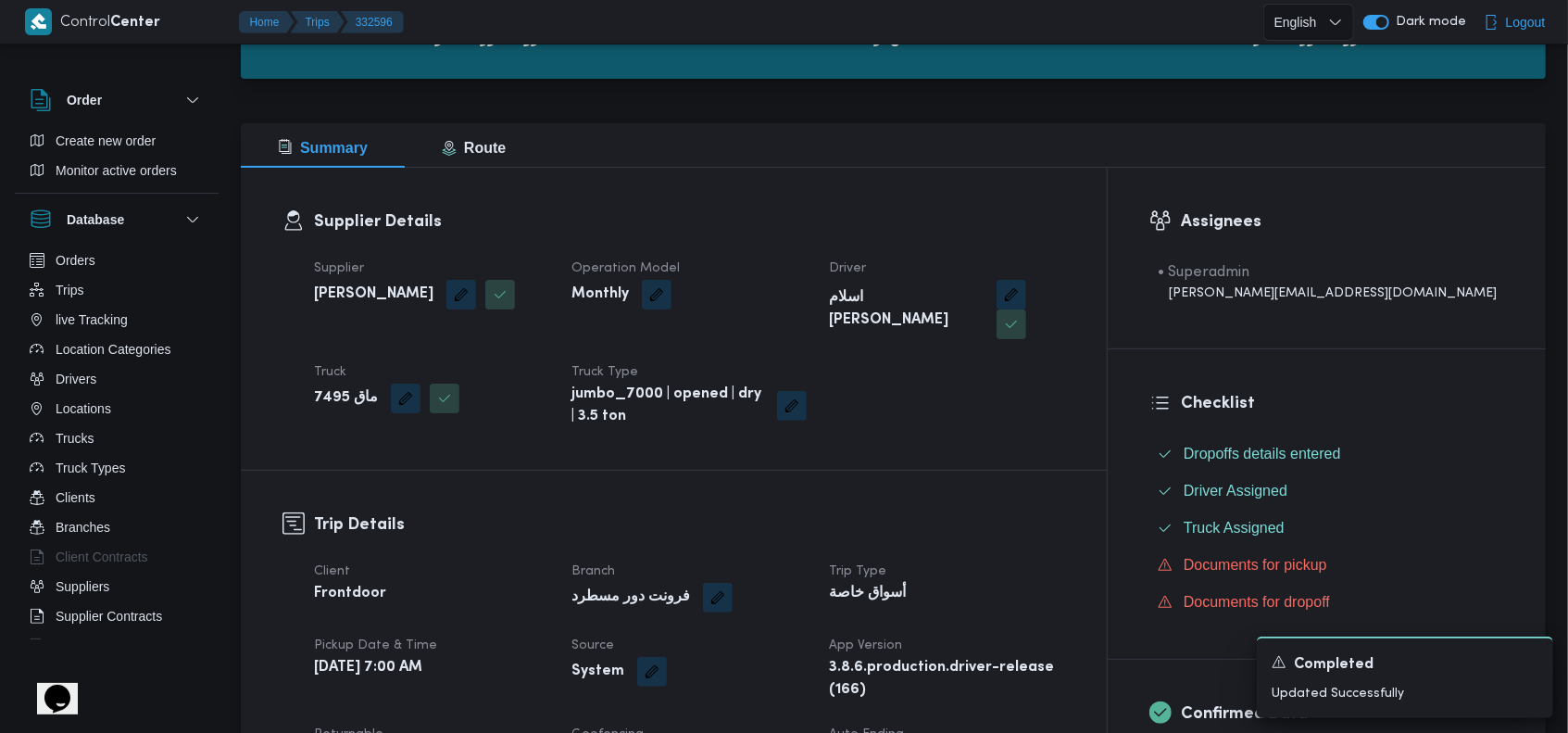
scroll to position [0, 0]
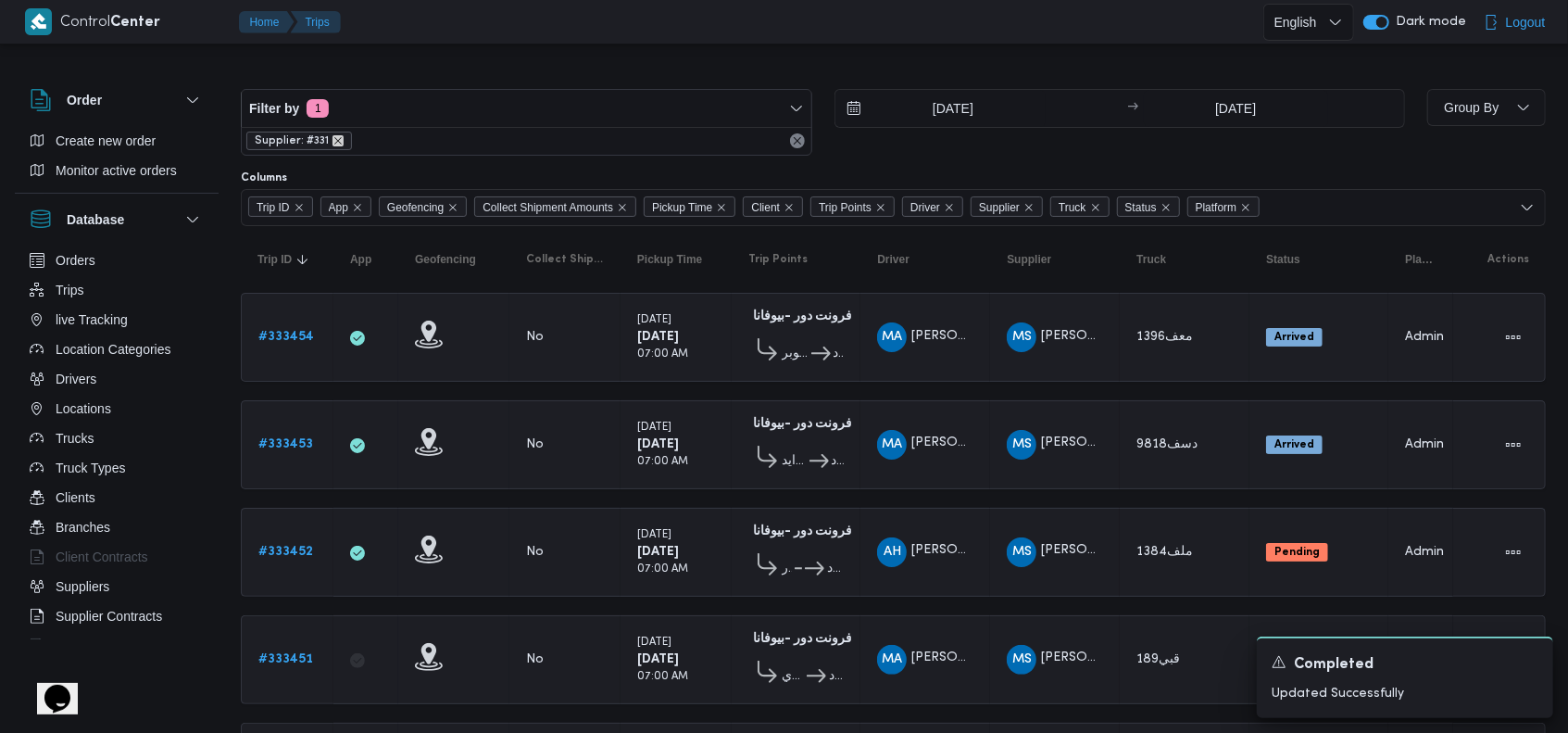
click at [339, 141] on icon "remove selected entity" at bounding box center [338, 140] width 11 height 11
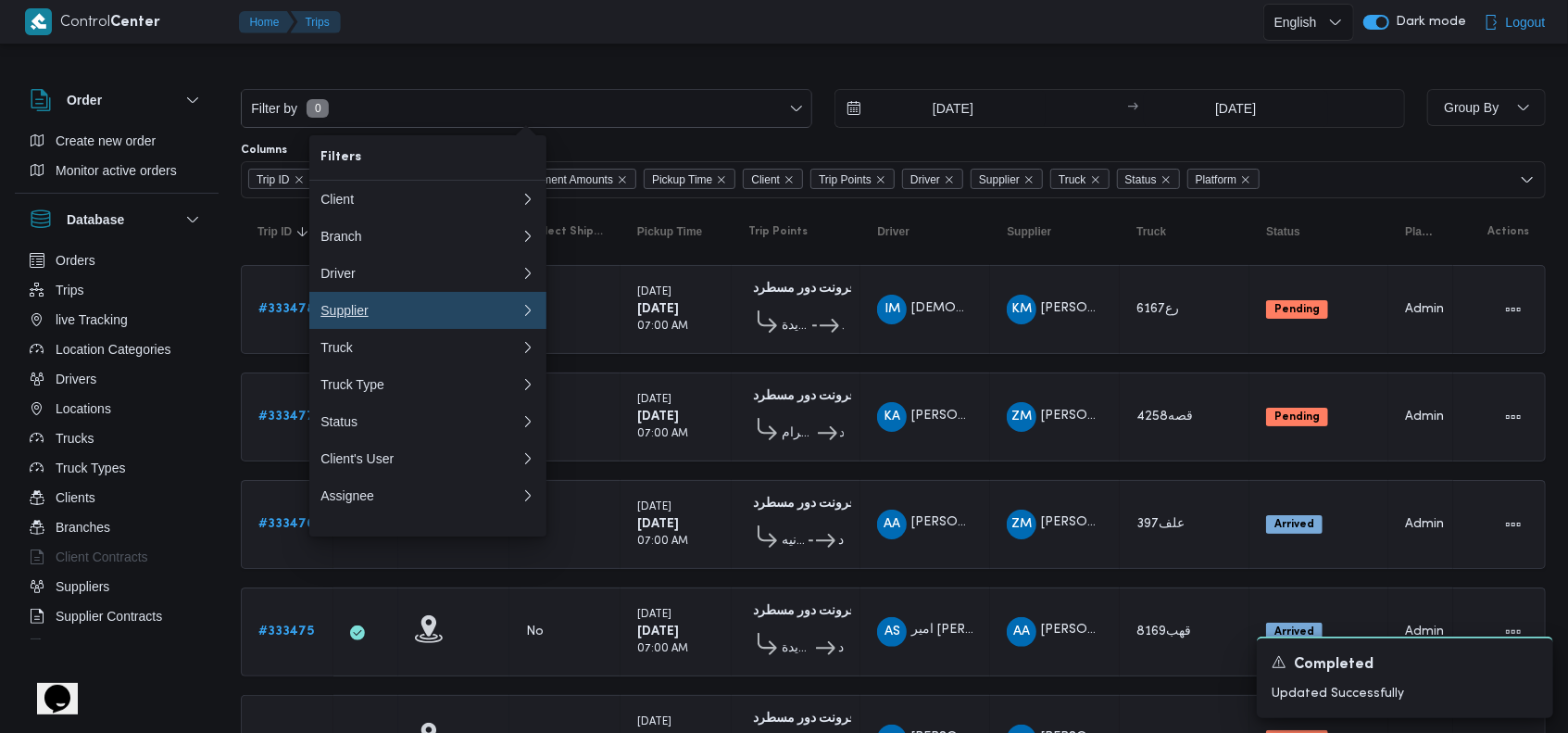
click at [361, 329] on button "Supplier 0" at bounding box center [428, 310] width 237 height 37
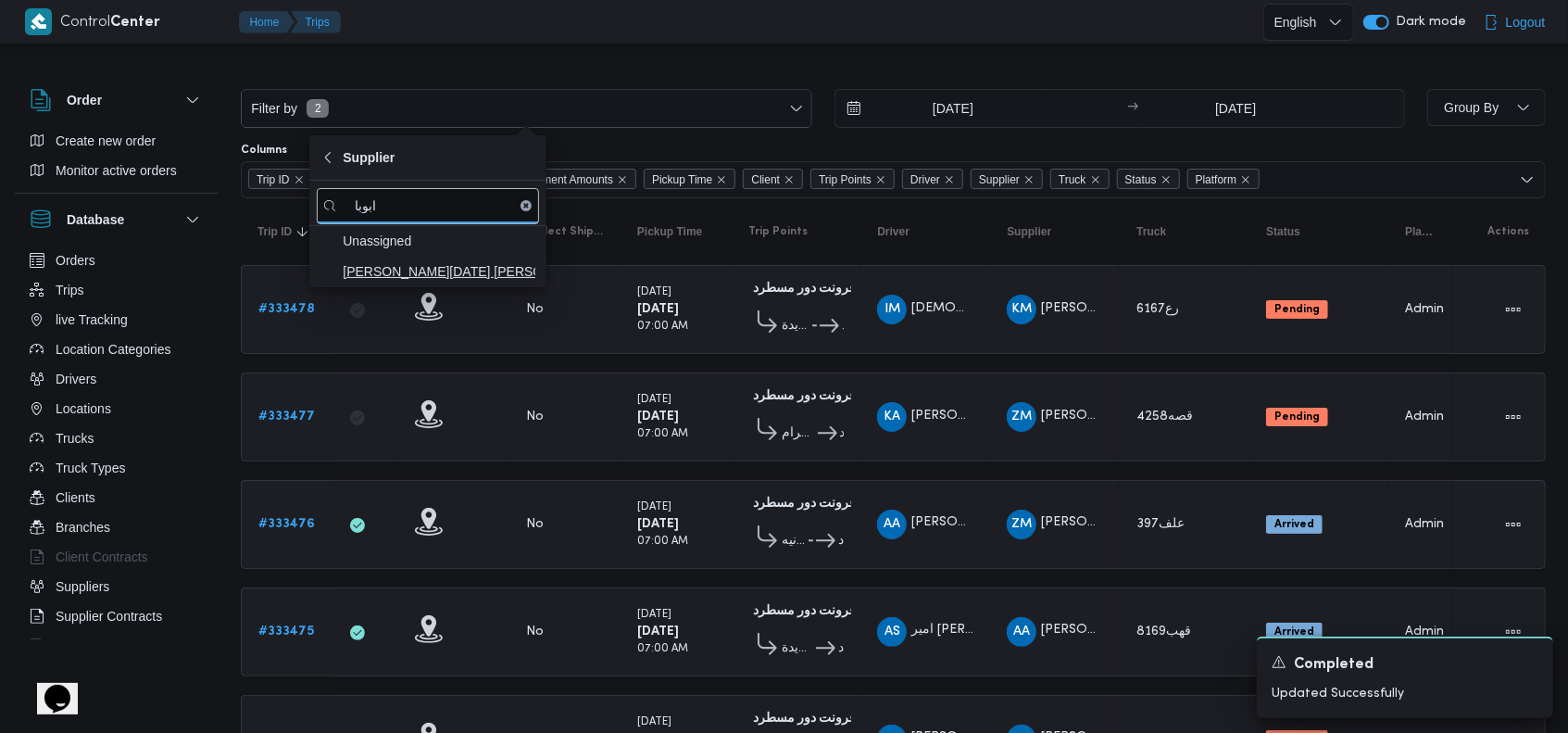
type input "ابوبا"
click at [394, 279] on span "[PERSON_NAME][DATE] [PERSON_NAME]" at bounding box center [438, 271] width 192 height 22
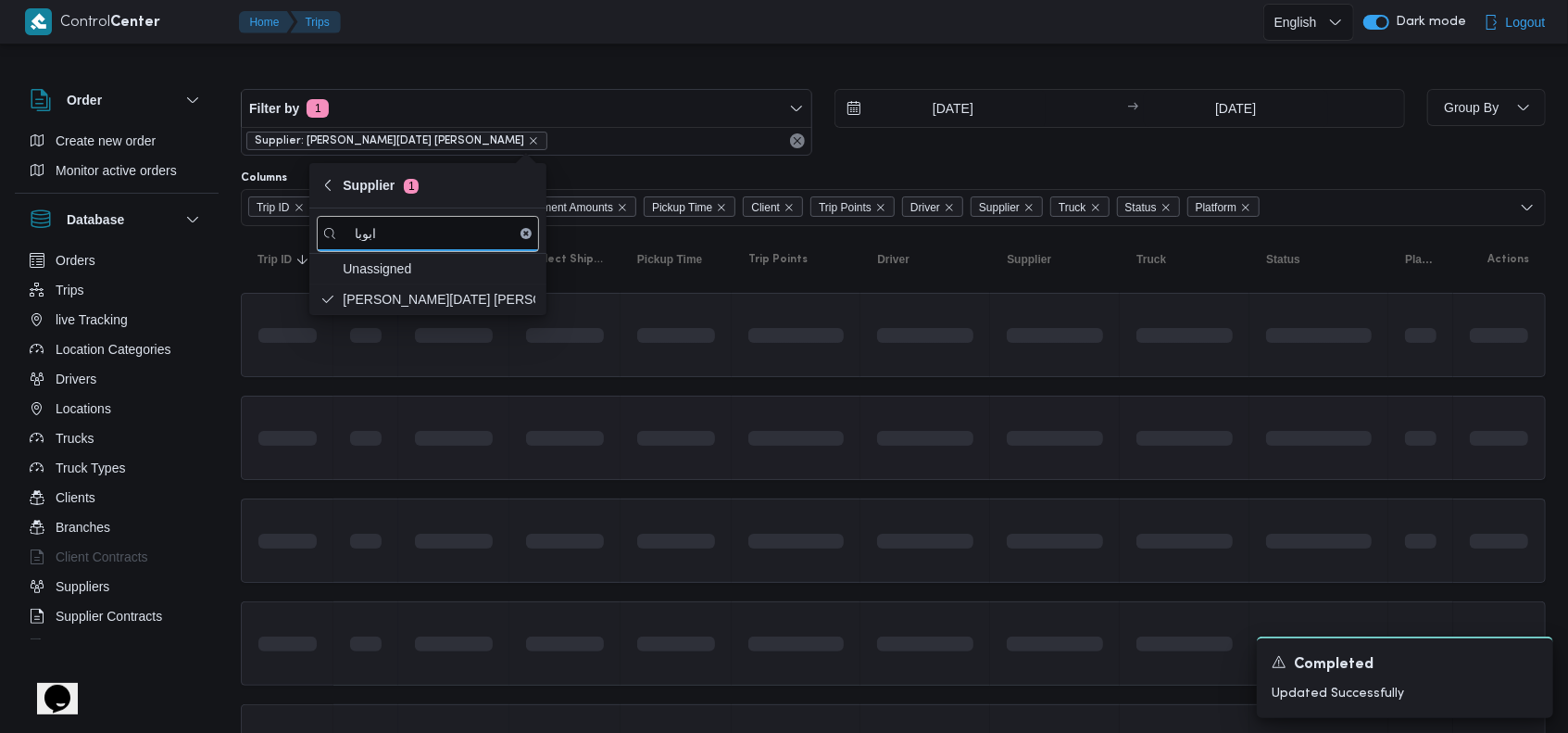
click at [650, 467] on td at bounding box center [676, 437] width 111 height 84
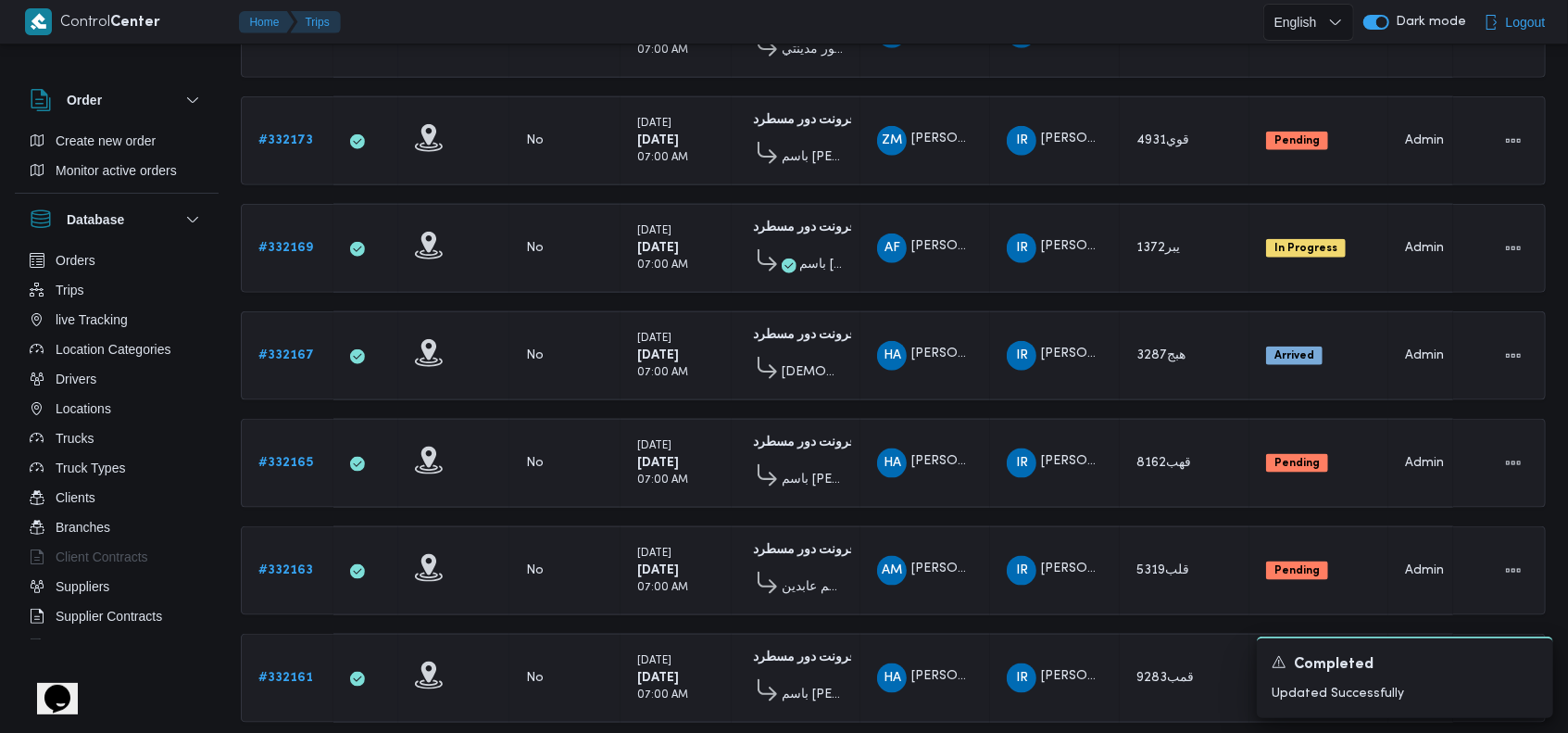
scroll to position [1389, 0]
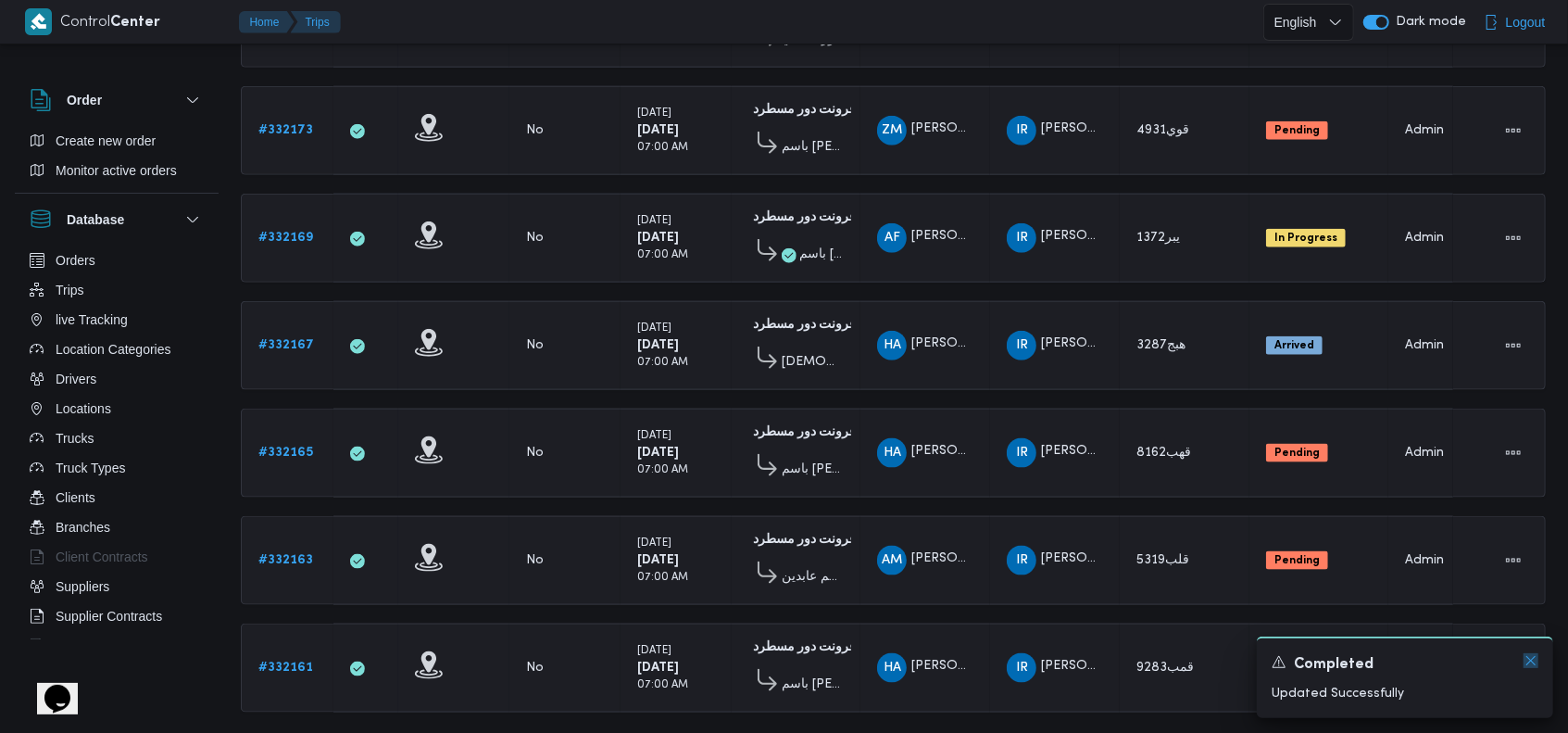
click at [1531, 660] on icon "Dismiss toast" at bounding box center [1530, 660] width 15 height 15
click at [1016, 544] on td "Supplier IR [PERSON_NAME][DATE] [PERSON_NAME]" at bounding box center [1055, 560] width 130 height 89
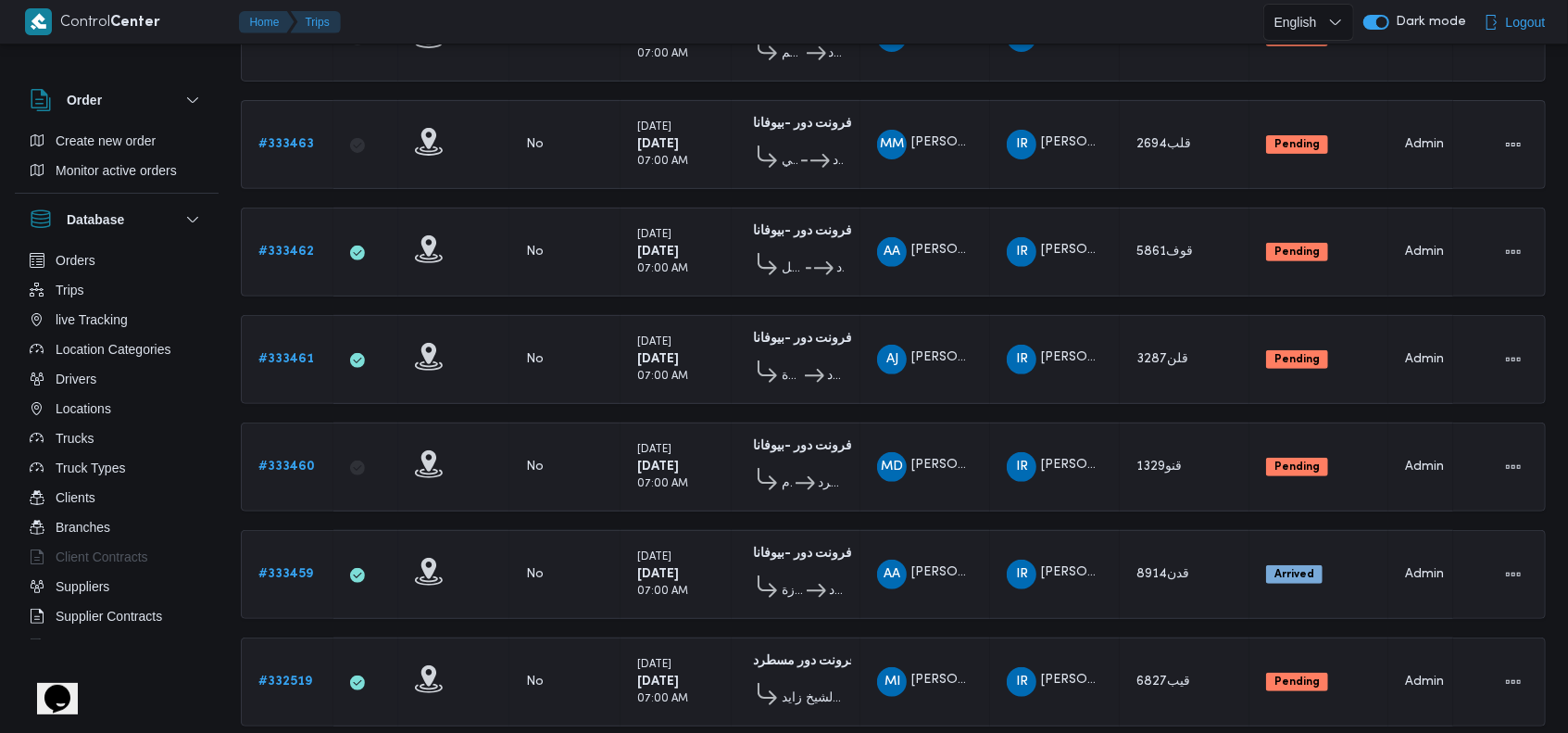
scroll to position [0, 0]
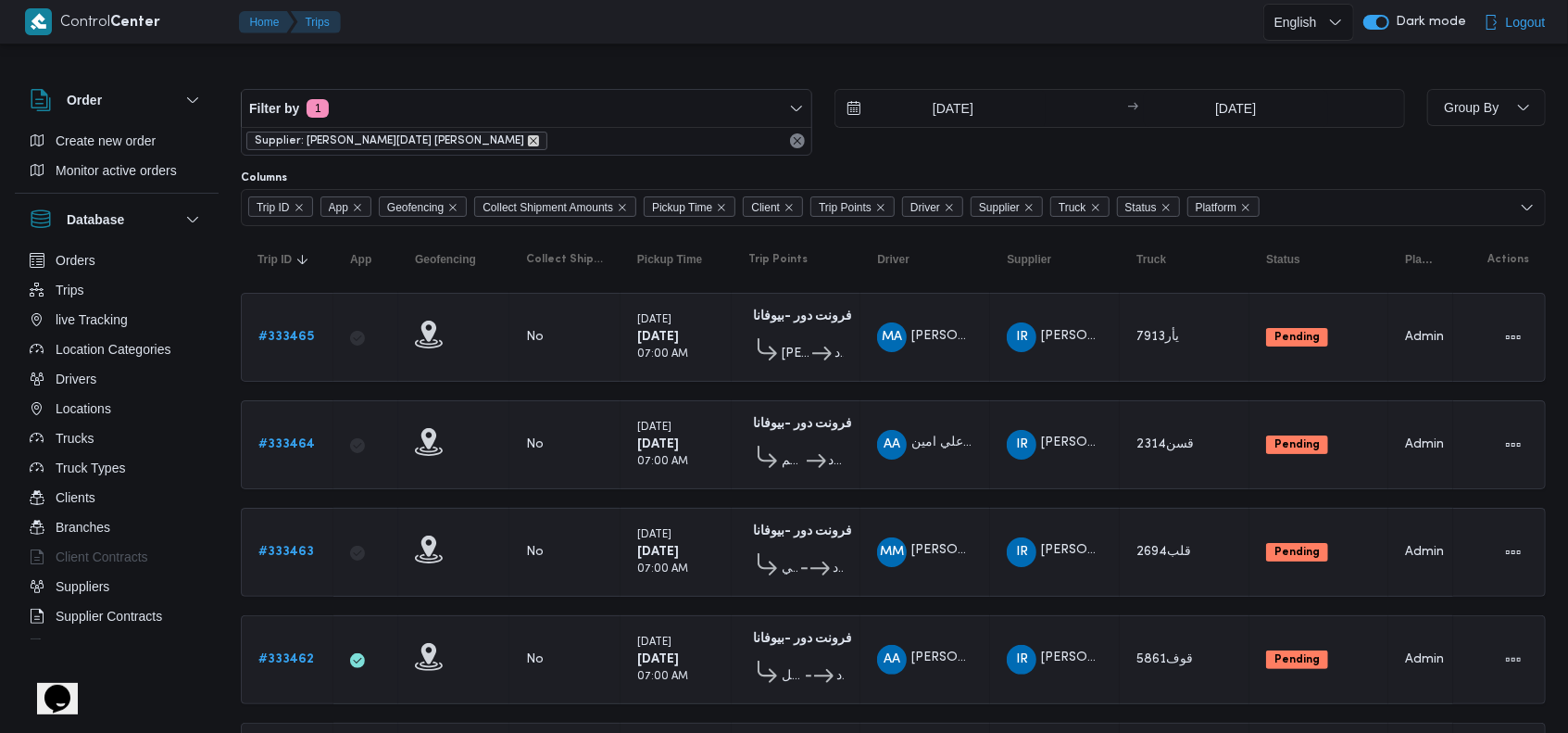
click at [528, 142] on icon "remove selected entity" at bounding box center [533, 140] width 11 height 11
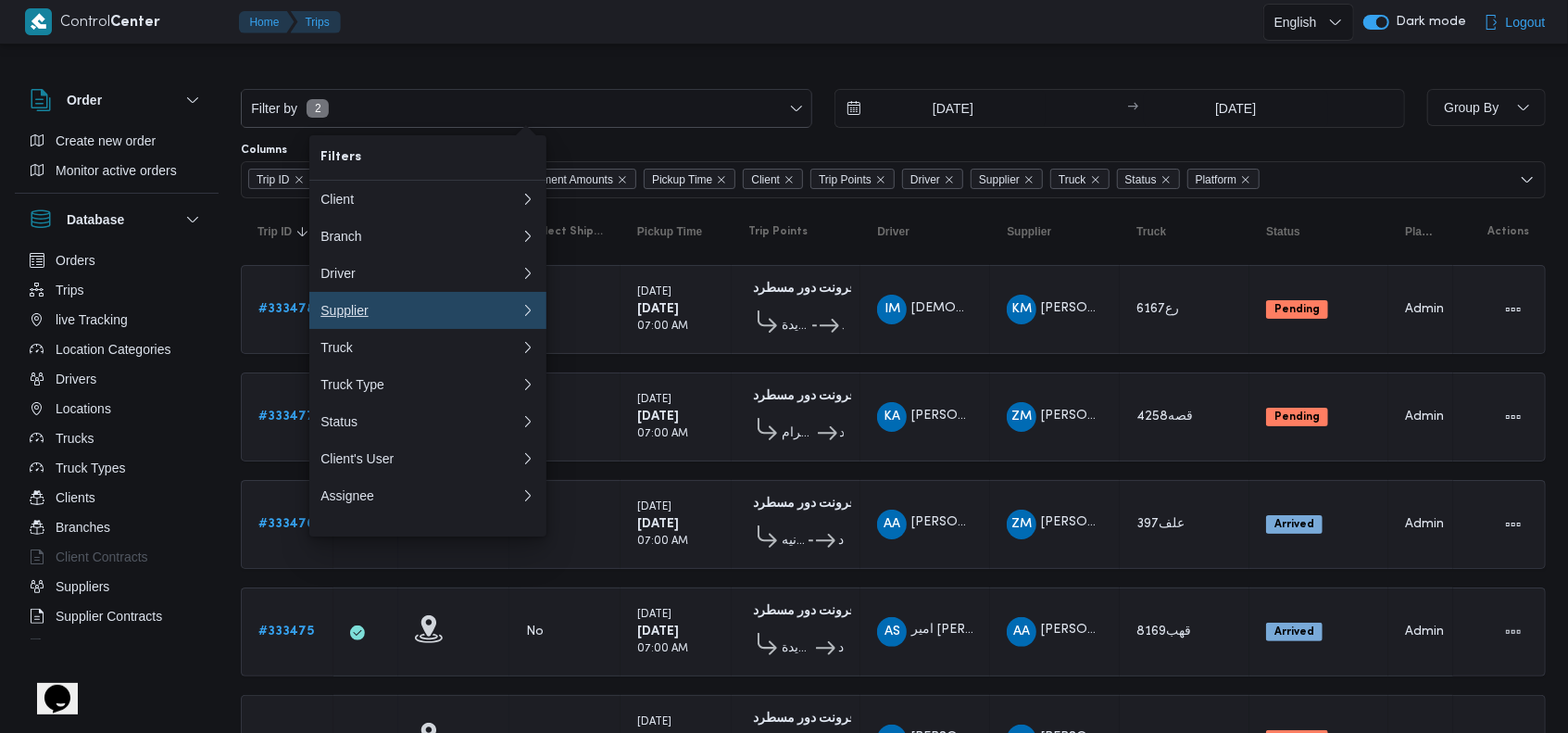
click at [417, 316] on div "Supplier" at bounding box center [416, 309] width 192 height 15
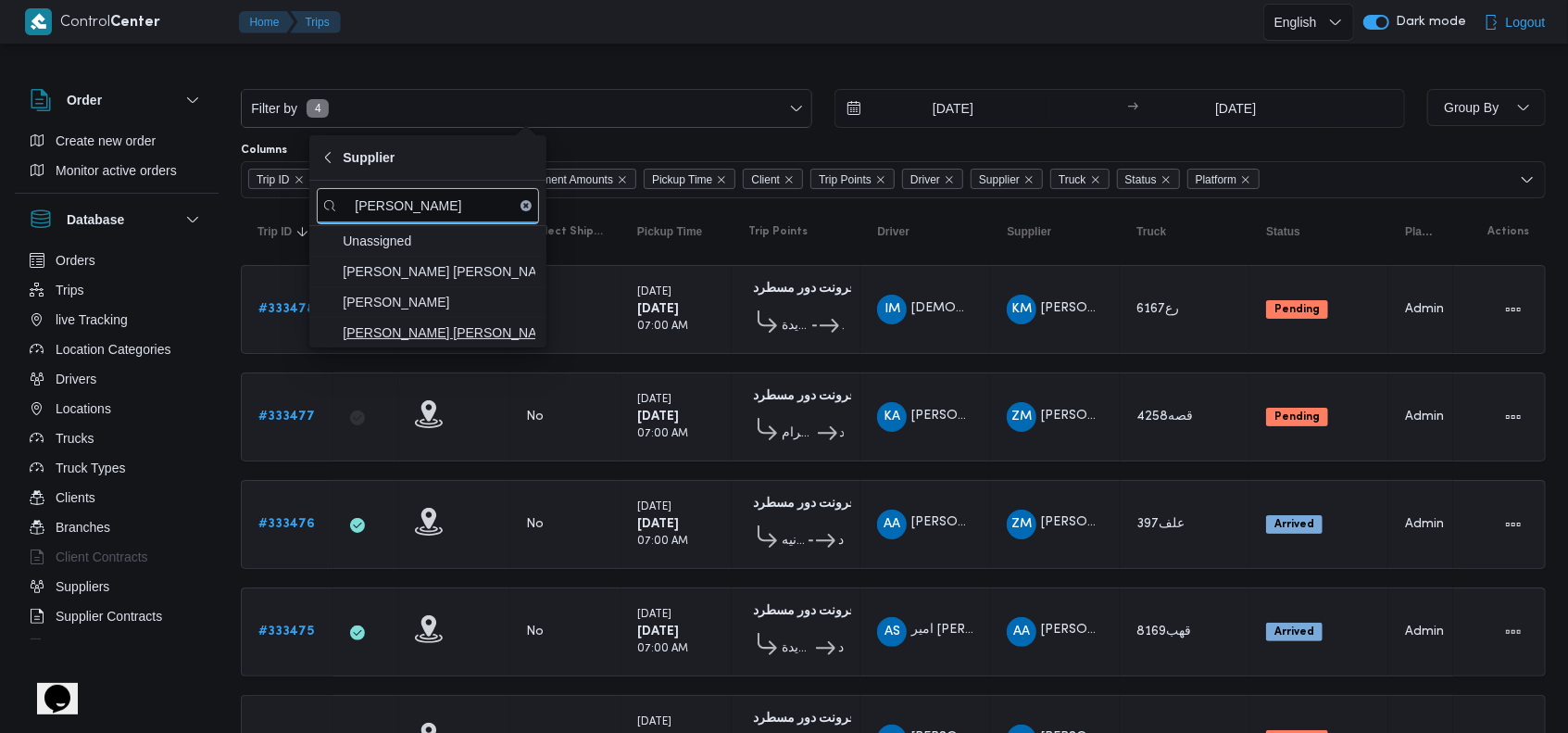
type input "[PERSON_NAME]"
click at [423, 331] on span "[PERSON_NAME] [PERSON_NAME] [PERSON_NAME]" at bounding box center [438, 332] width 192 height 22
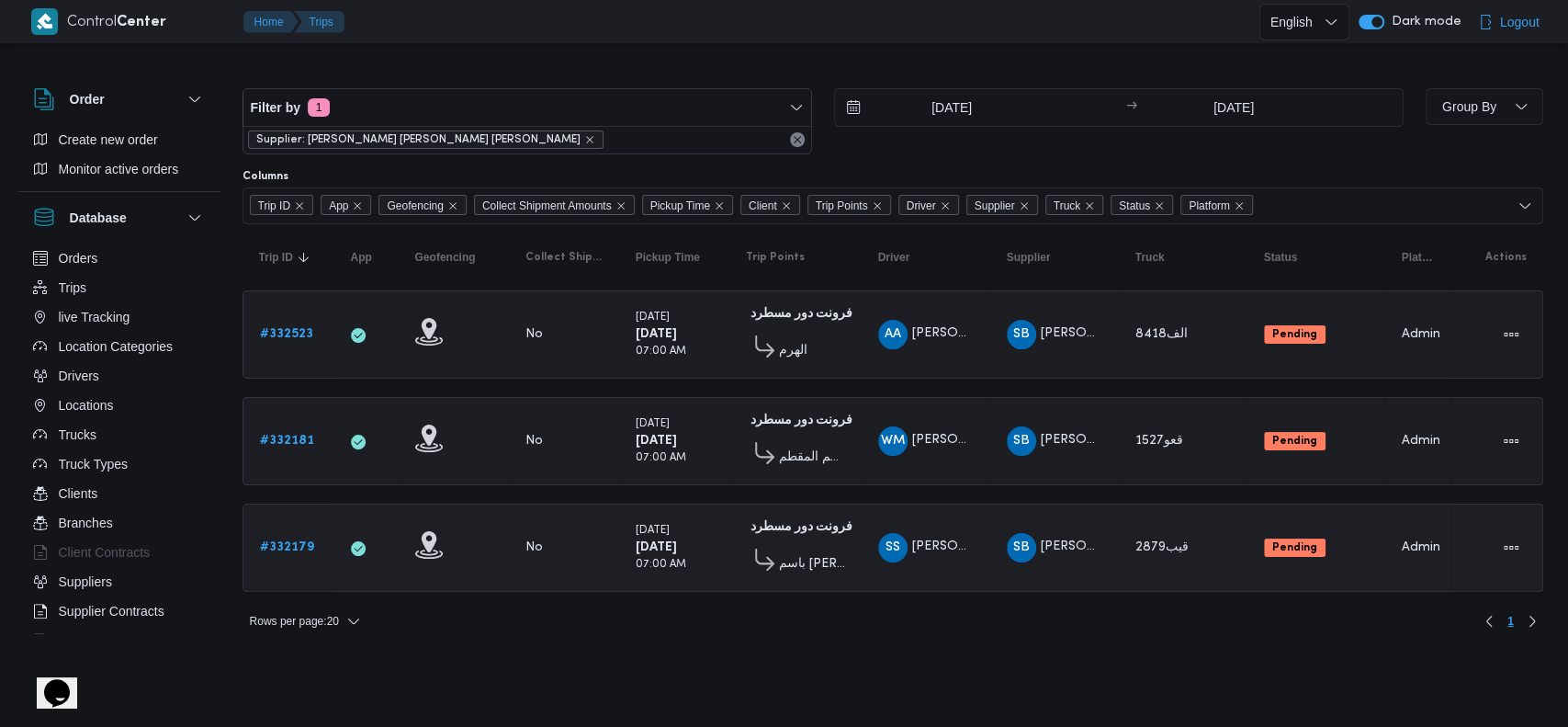
click at [293, 541] on b "# 332179" at bounding box center [287, 547] width 55 height 12
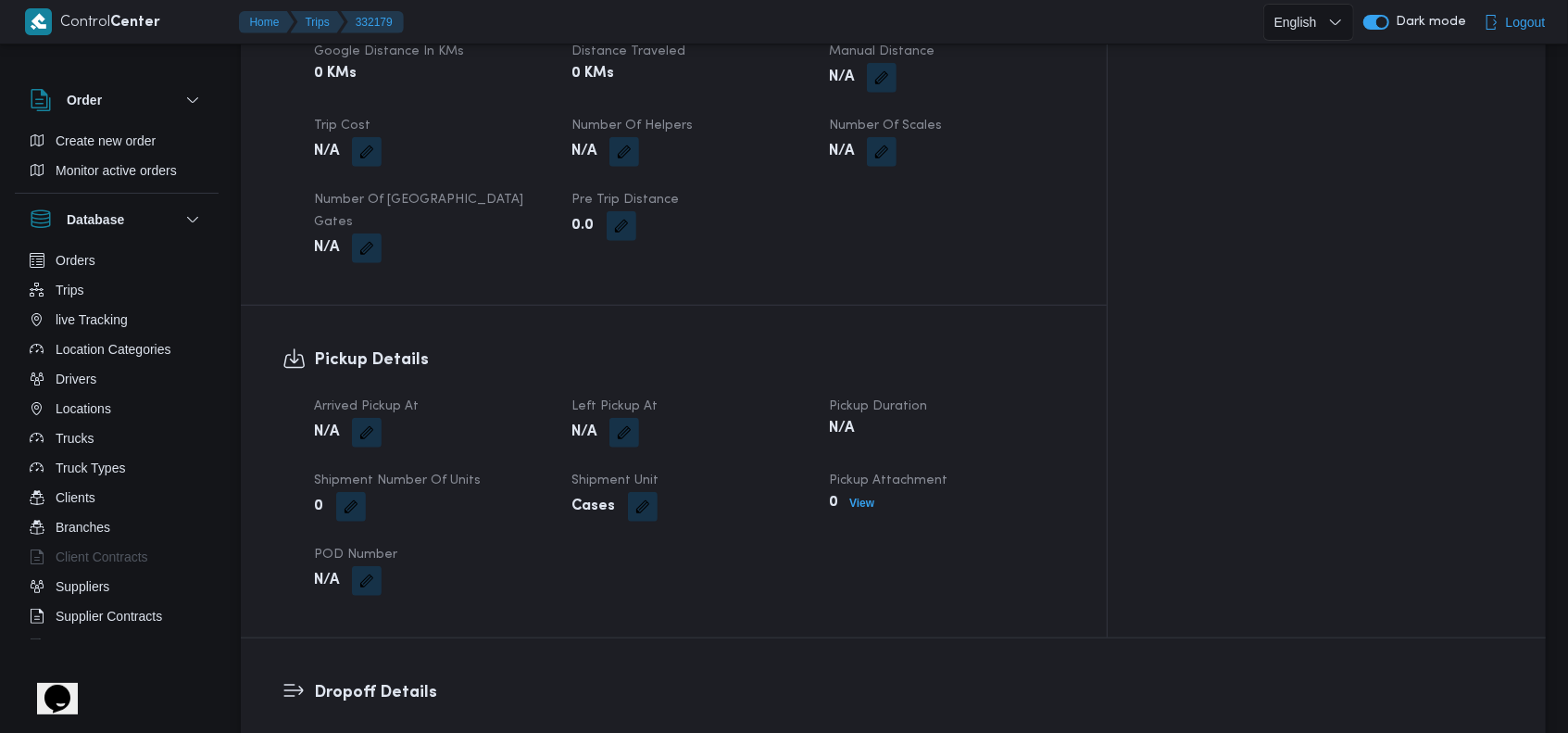
scroll to position [938, 0]
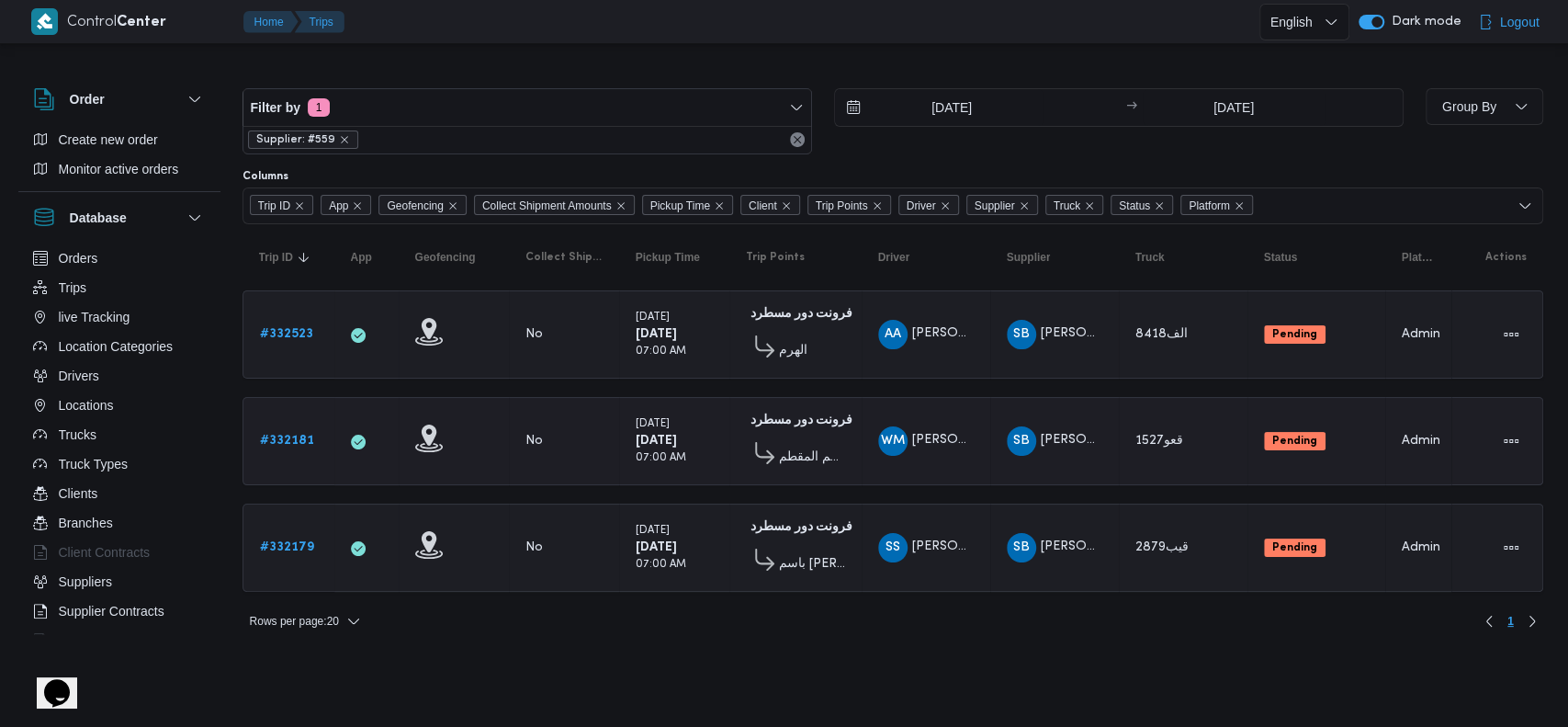
click at [293, 434] on b "# 332181" at bounding box center [287, 440] width 55 height 12
click at [339, 140] on icon "remove selected entity" at bounding box center [343, 139] width 11 height 11
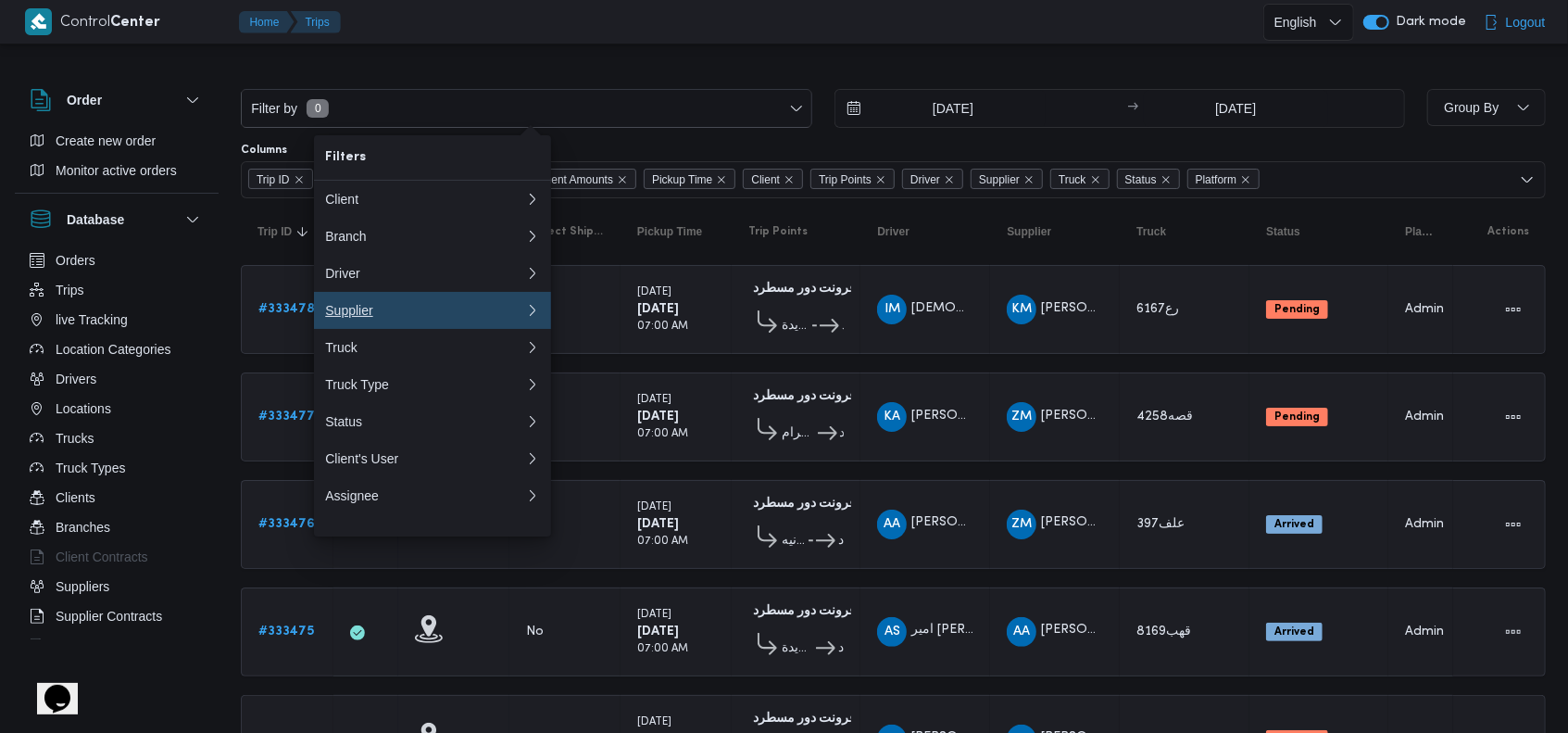
click at [389, 317] on div "Supplier" at bounding box center [421, 309] width 192 height 15
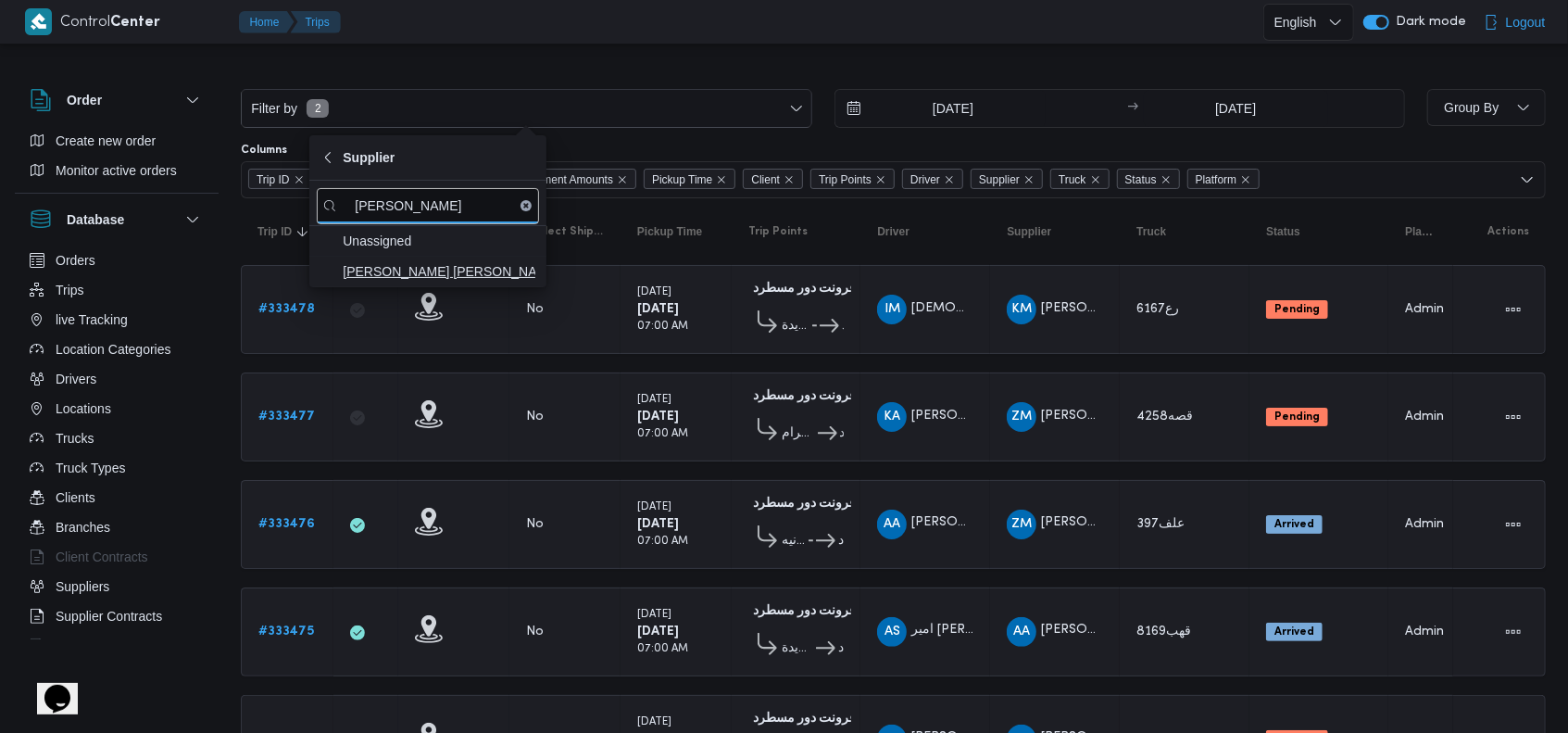
type input "[PERSON_NAME]"
click at [411, 279] on span "[PERSON_NAME] [PERSON_NAME]" at bounding box center [438, 271] width 192 height 22
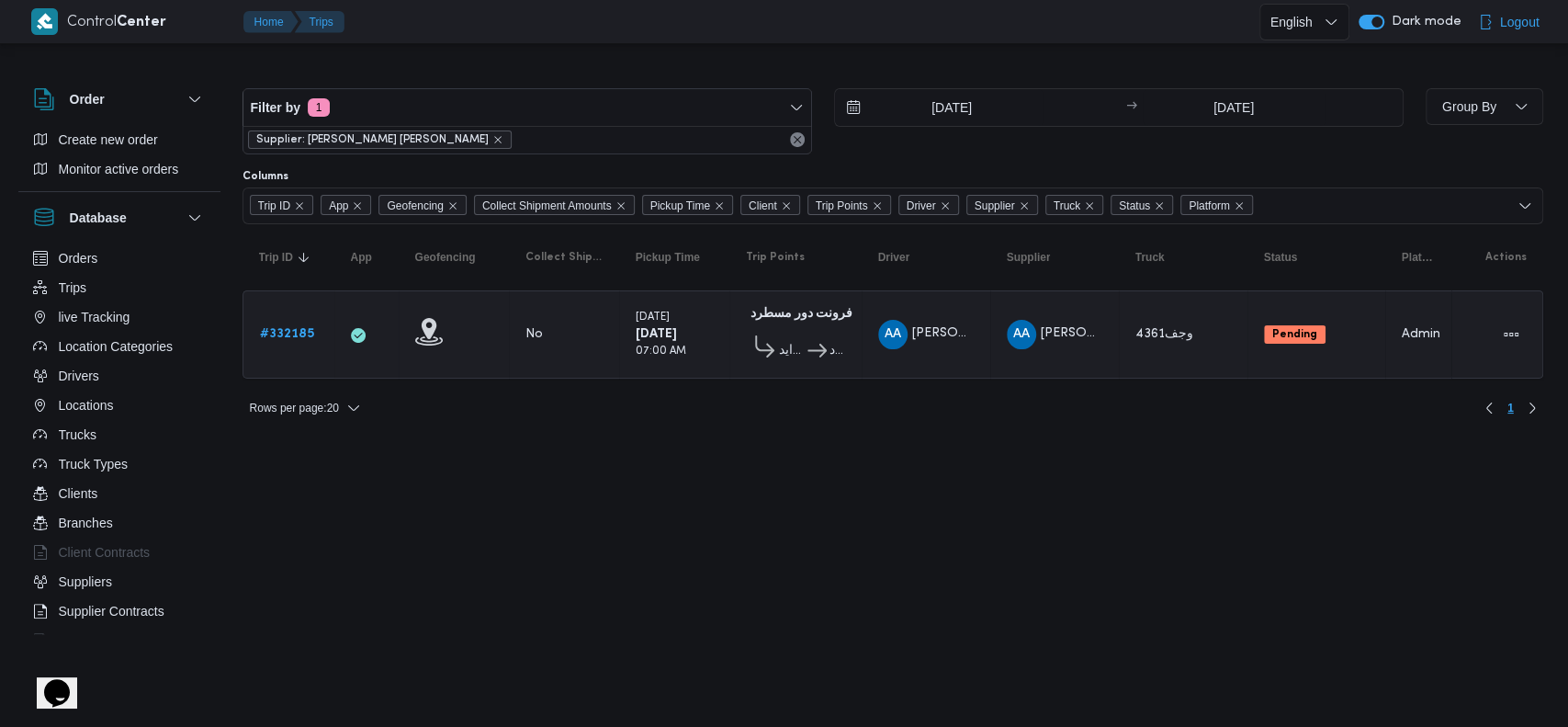
click at [721, 435] on div "Filter by 1 Supplier: [PERSON_NAME] [PERSON_NAME] [DATE] → [DATE] Group By Colu…" at bounding box center [773, 245] width 1561 height 394
click at [301, 334] on b "# 332185" at bounding box center [287, 334] width 55 height 12
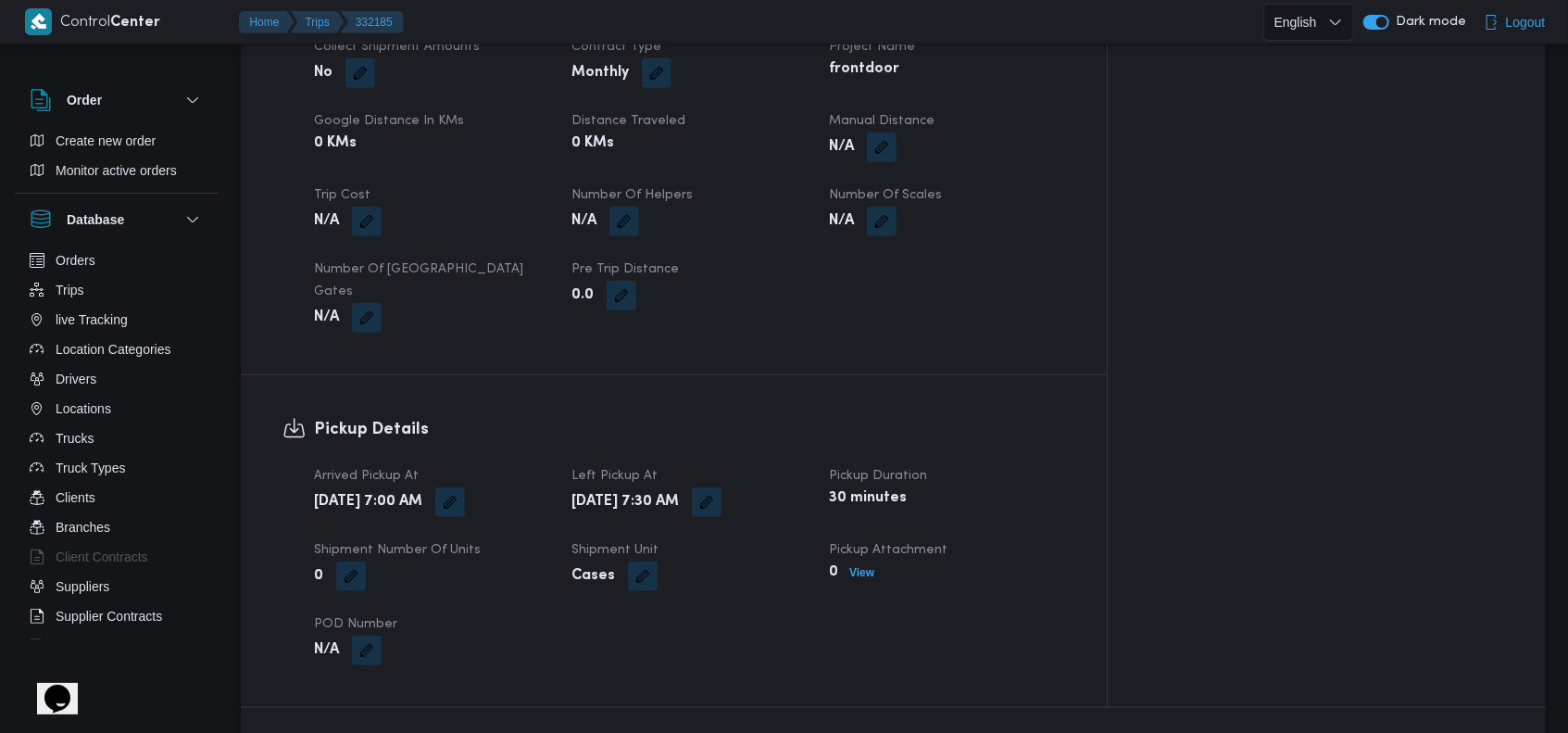
scroll to position [922, 0]
click at [465, 483] on button "button" at bounding box center [450, 497] width 30 height 30
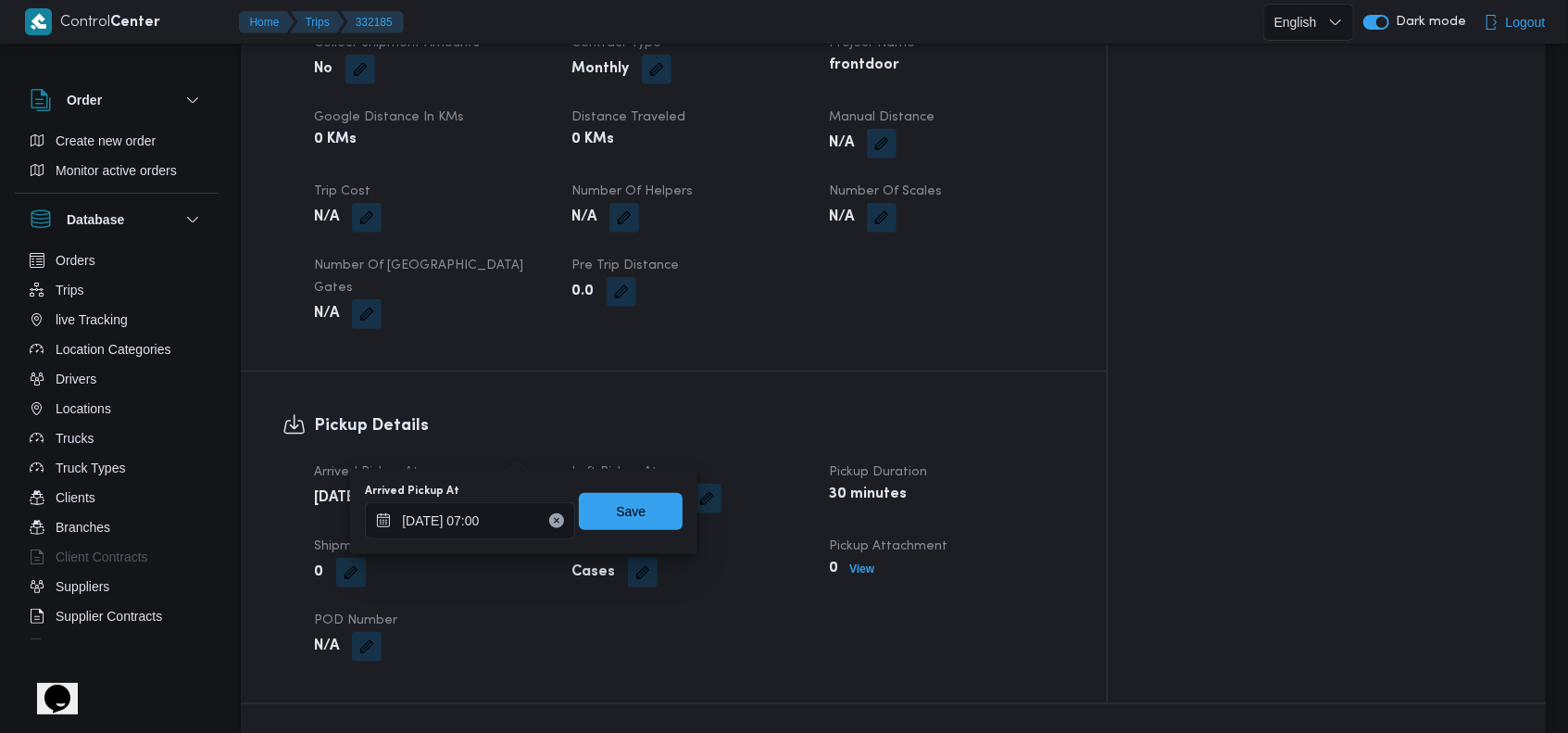
click at [553, 521] on icon "Clear input" at bounding box center [557, 520] width 8 height 8
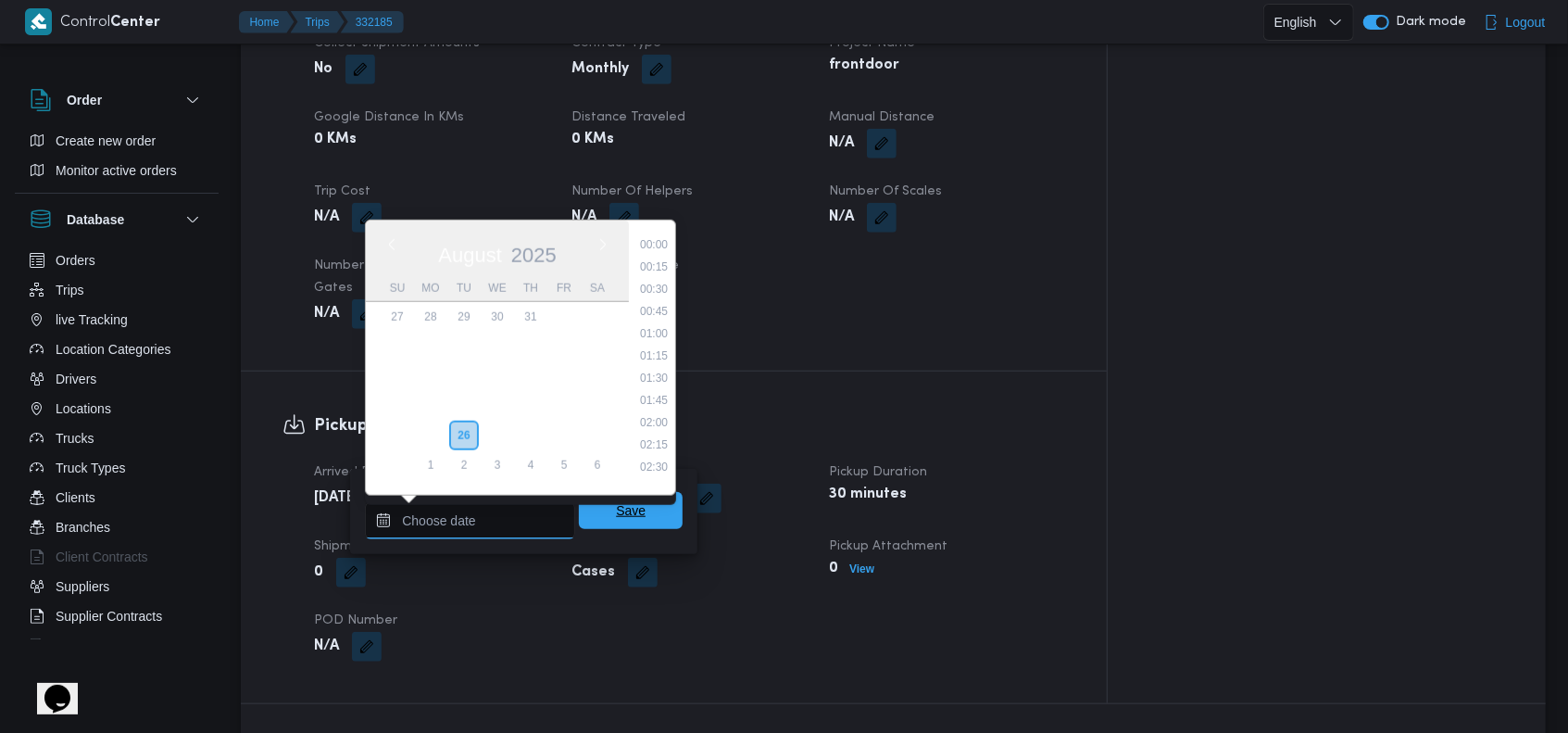
scroll to position [651, 0]
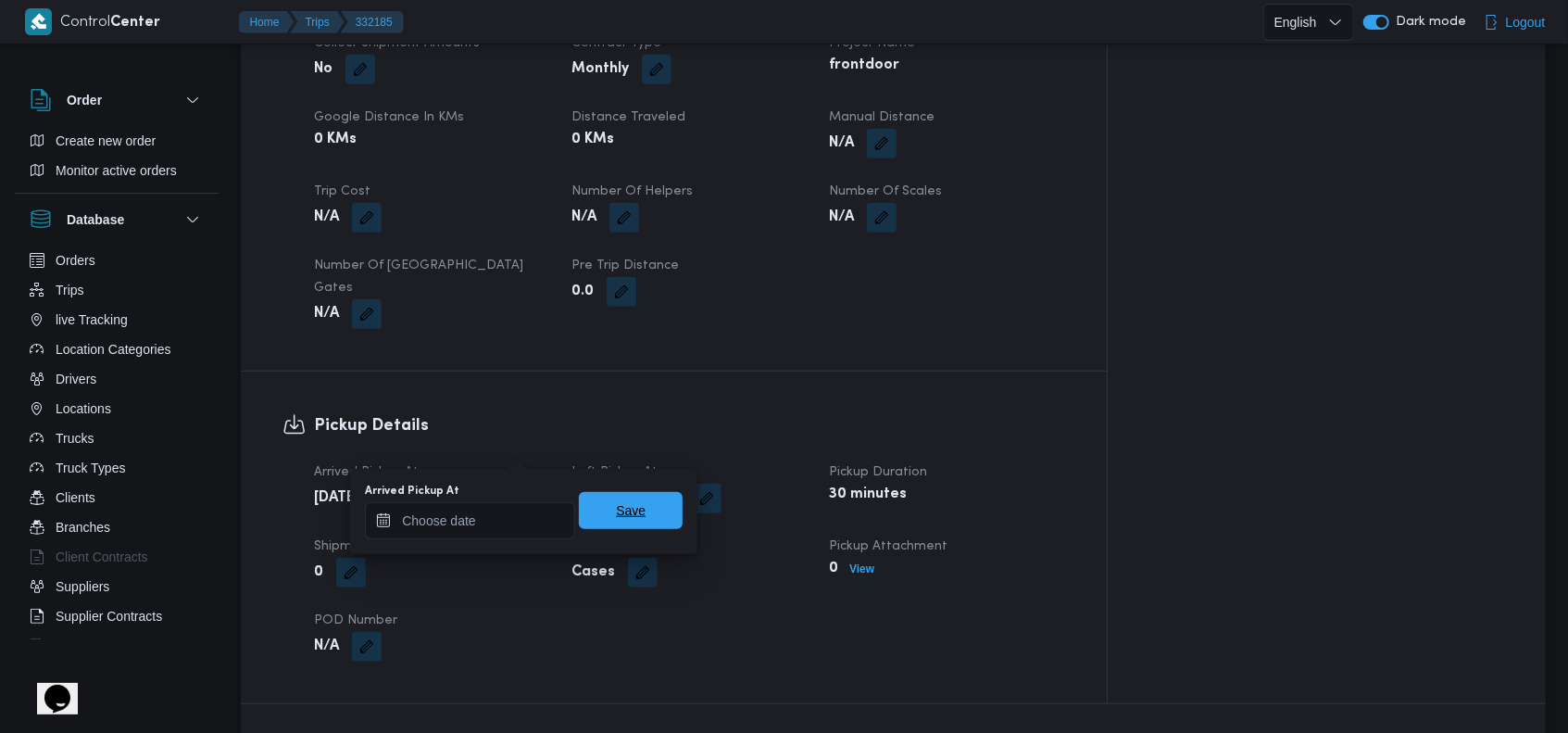
click at [616, 515] on span "Save" at bounding box center [631, 510] width 30 height 22
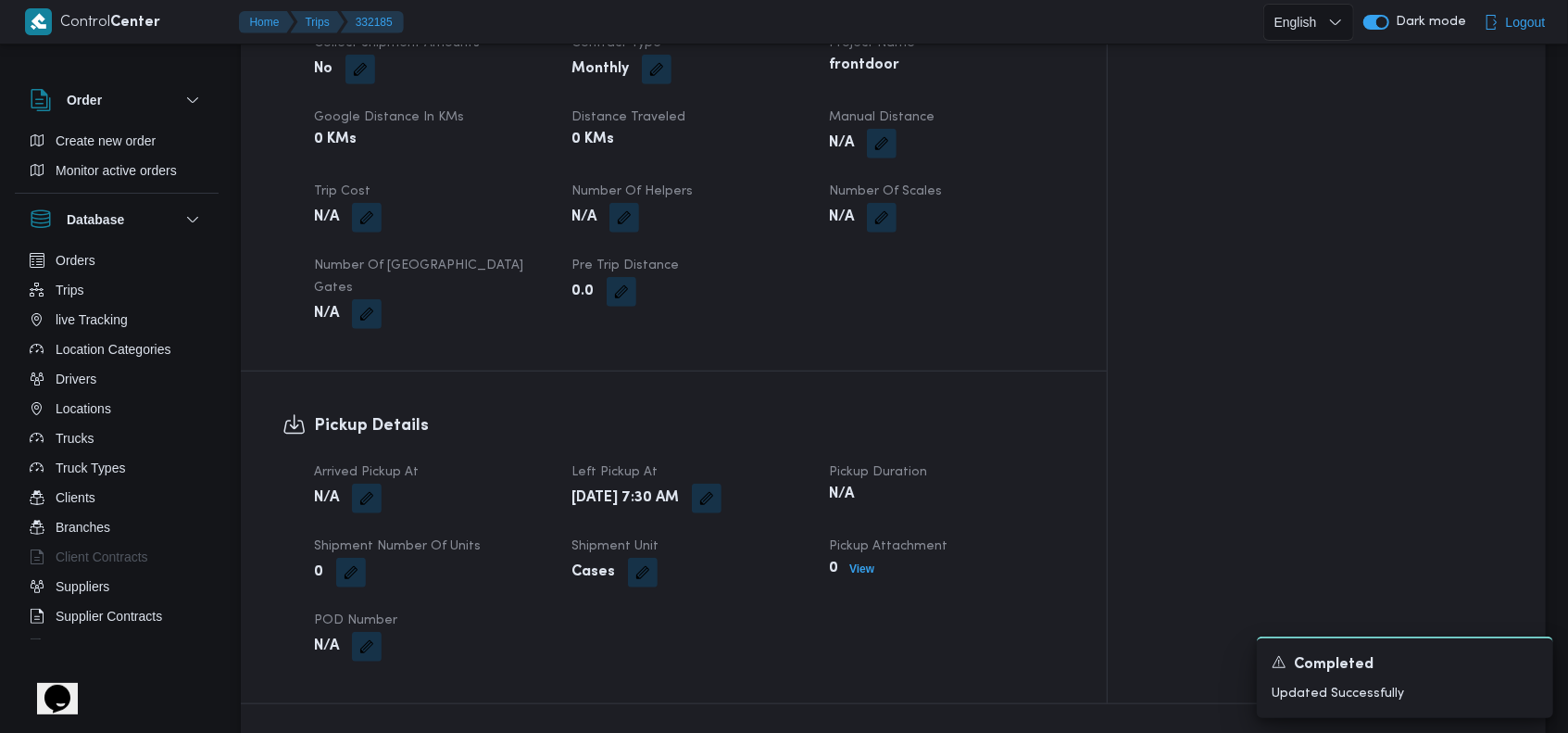
click at [451, 371] on div "Pickup Details Arrived Pickup At N/A Left Pickup At [GEOGRAPHIC_DATA][DATE] 7:3…" at bounding box center [673, 537] width 866 height 332
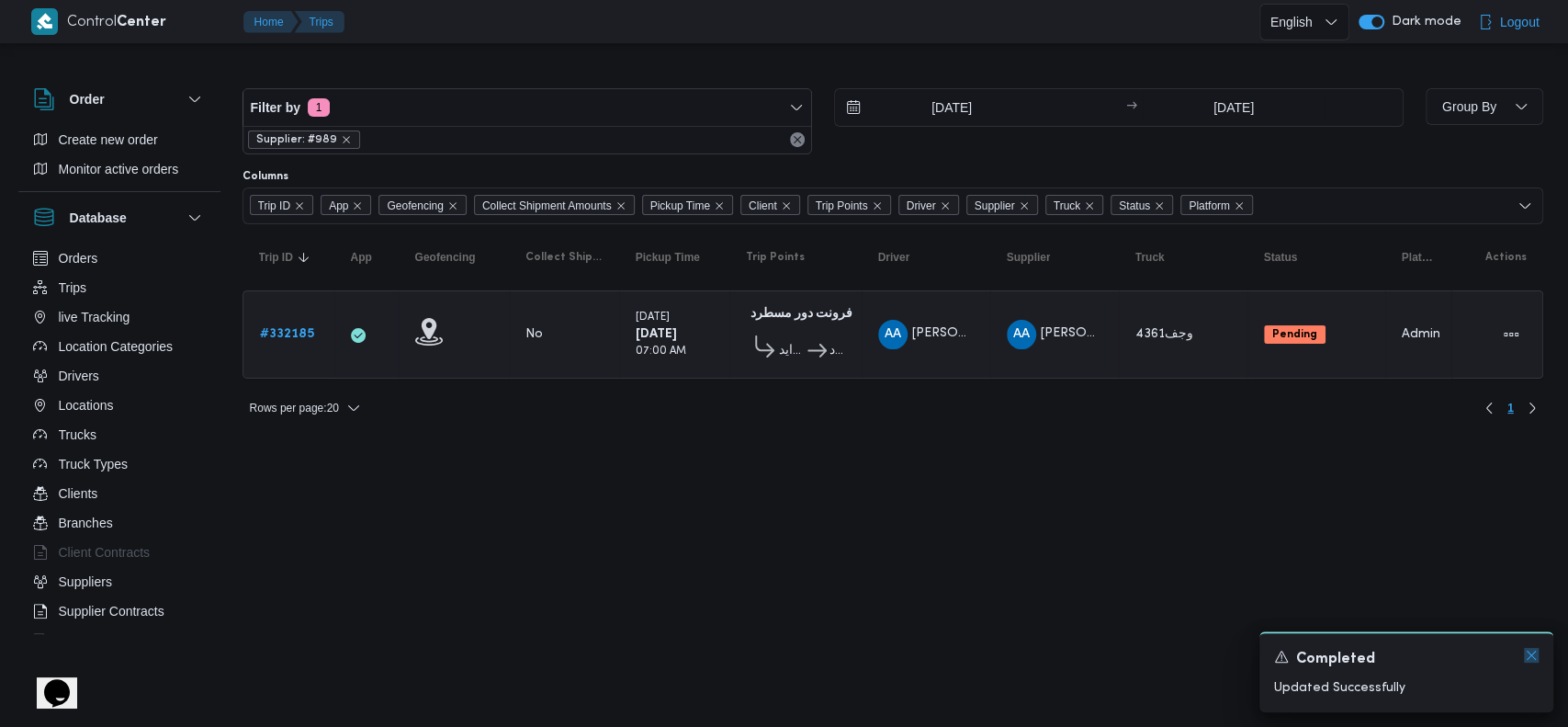
click at [1529, 659] on icon "Dismiss toast" at bounding box center [1531, 654] width 14 height 14
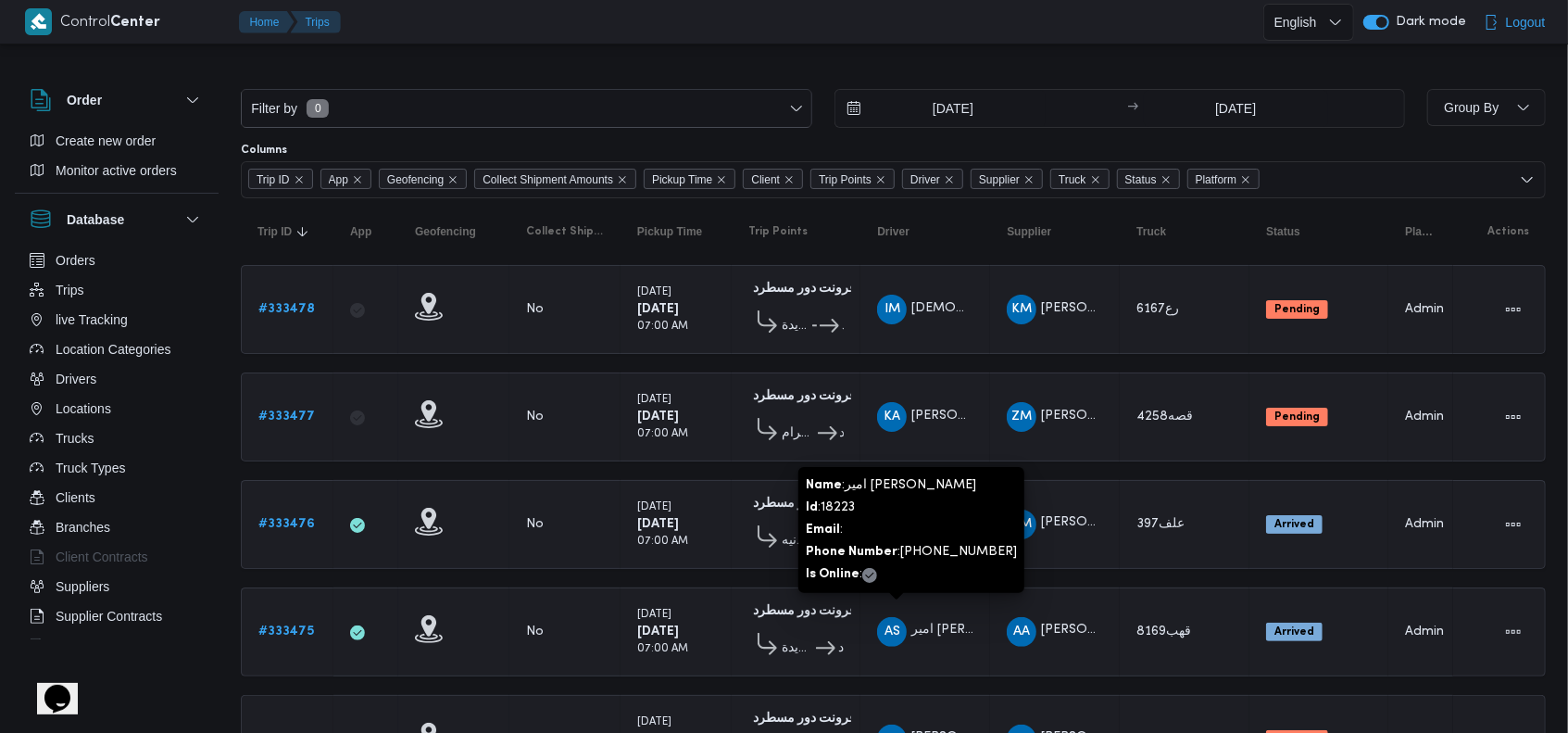
click at [884, 451] on td "Driver KA [PERSON_NAME] [PERSON_NAME]" at bounding box center [926, 417] width 130 height 89
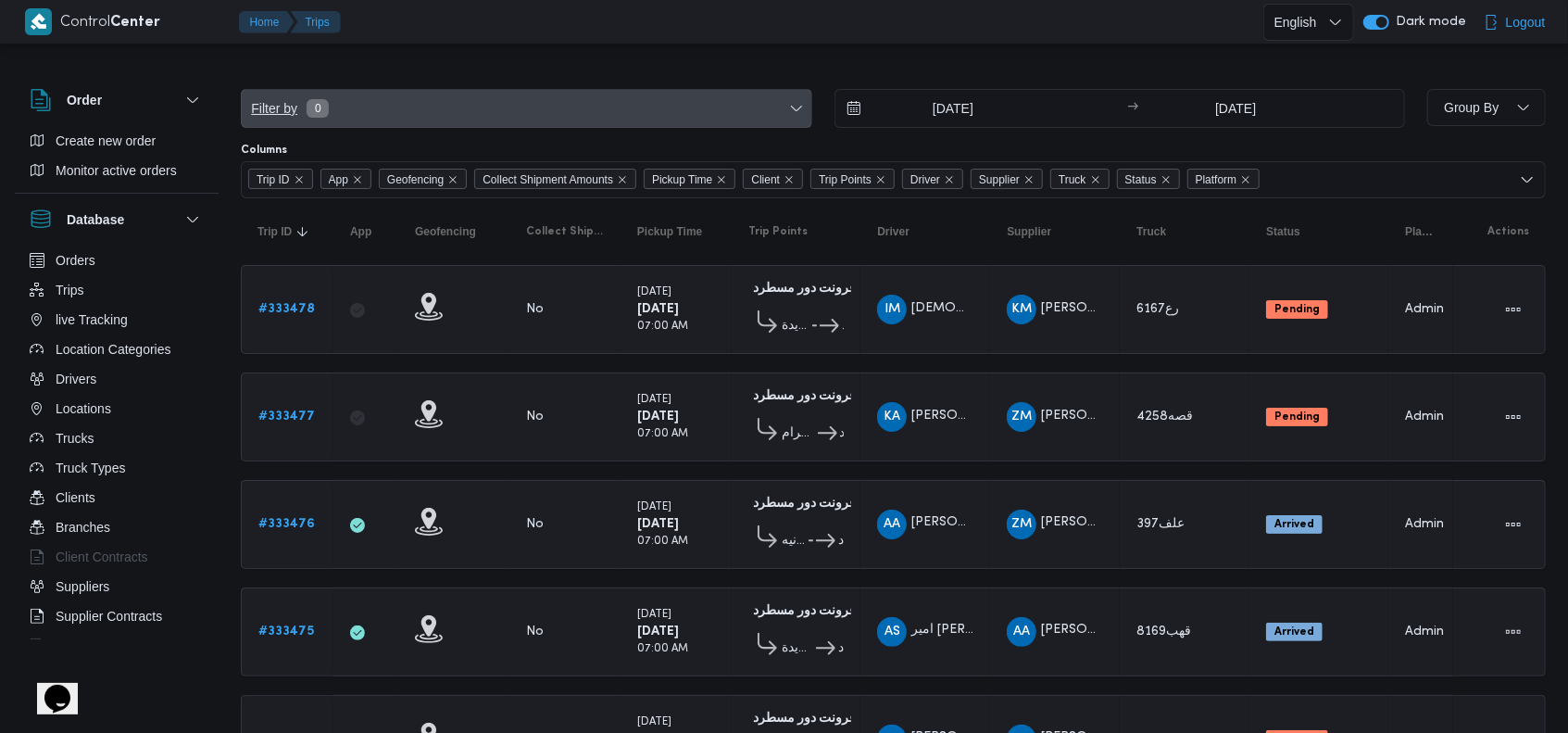
click at [408, 119] on span "Filter by 0" at bounding box center [526, 108] width 570 height 37
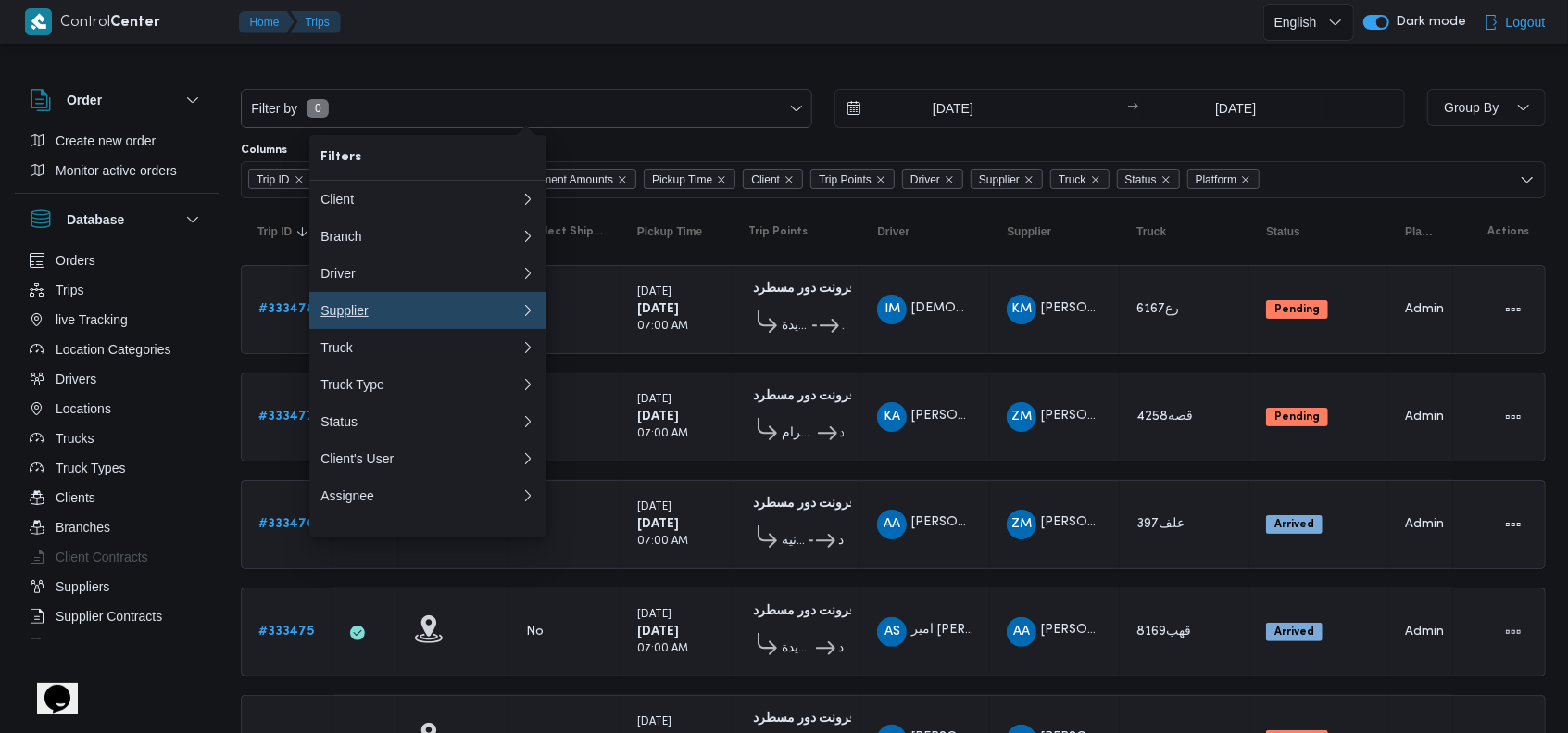
click at [366, 317] on div "Supplier" at bounding box center [420, 309] width 200 height 15
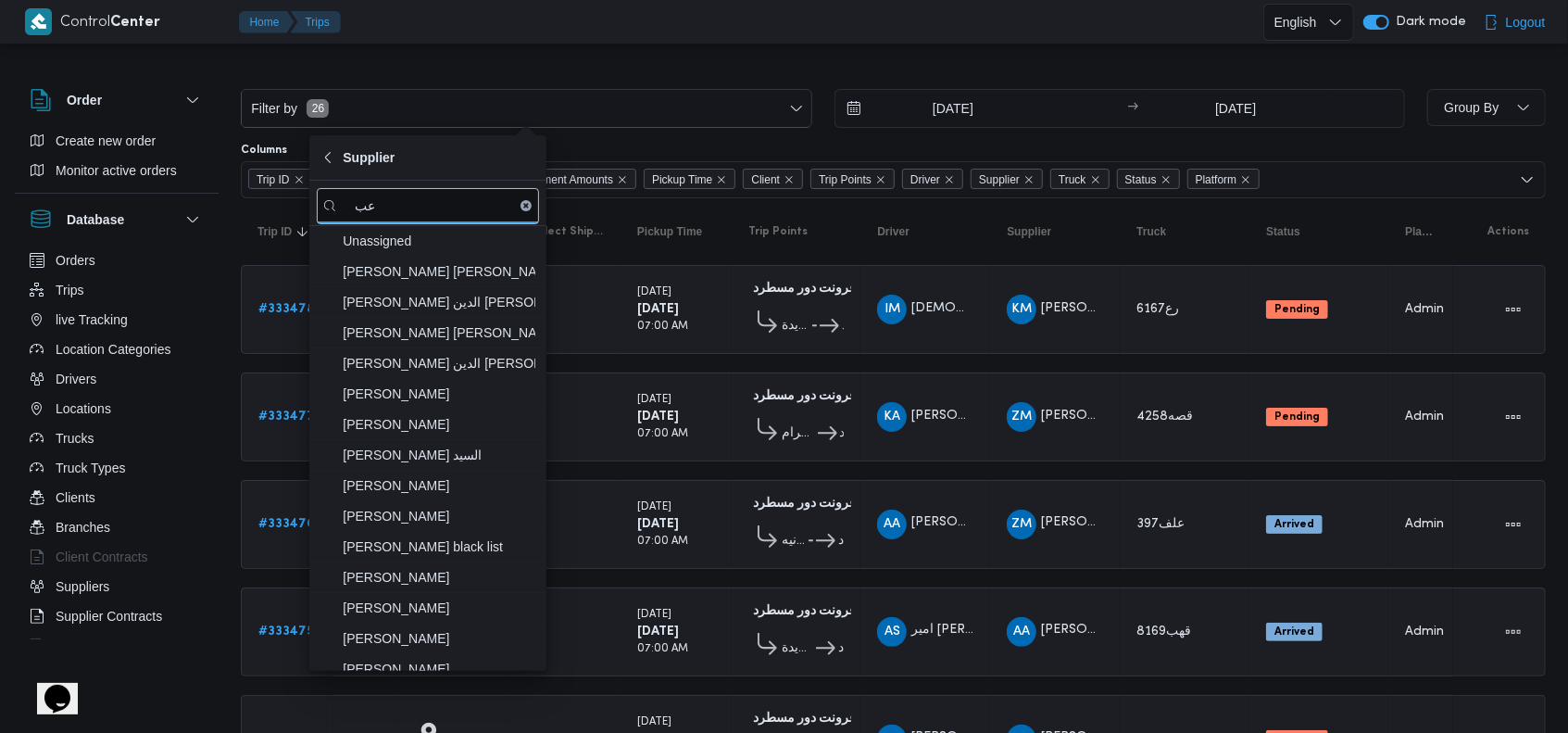
type input "ع"
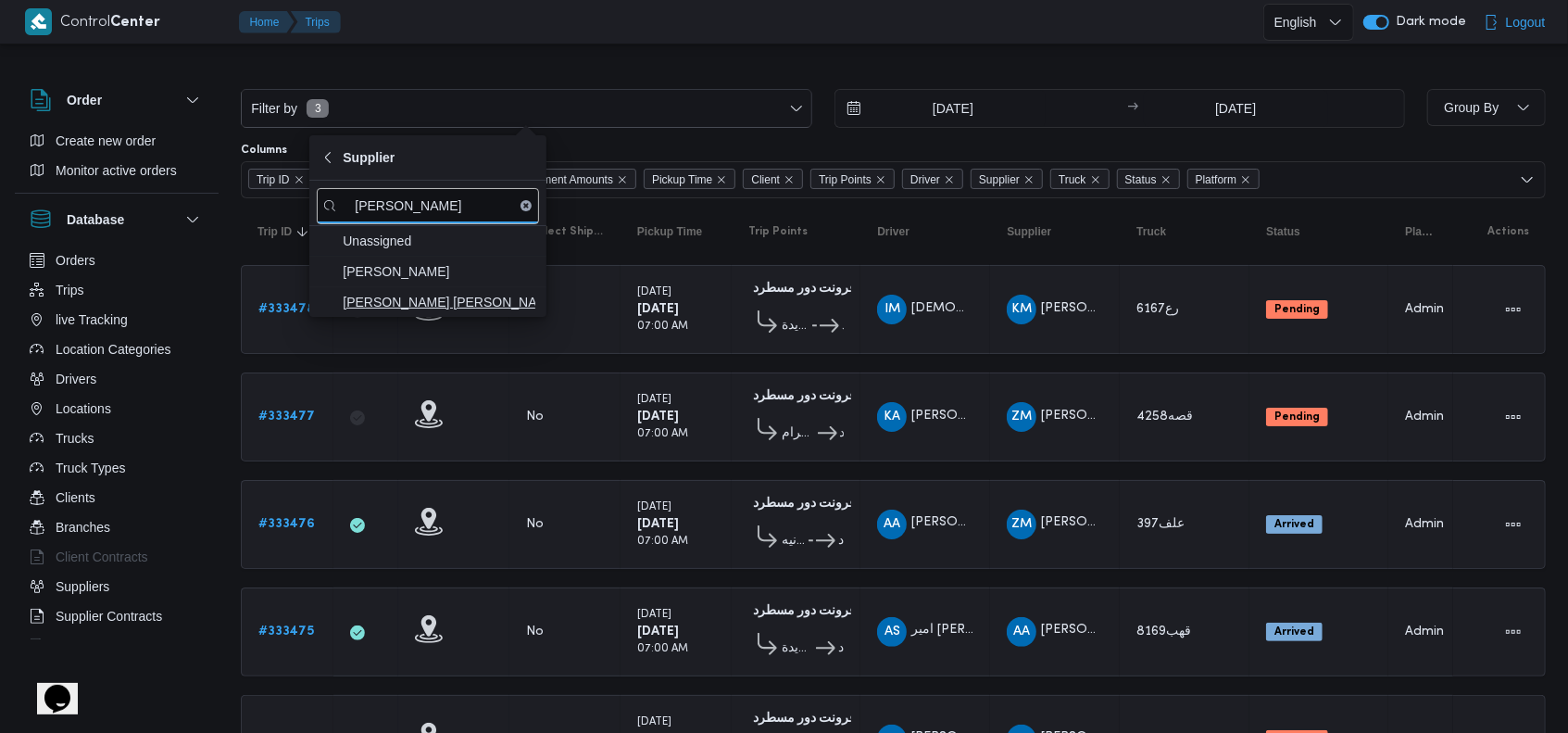
type input "[PERSON_NAME]"
click at [388, 308] on span "[PERSON_NAME] [PERSON_NAME]" at bounding box center [438, 302] width 192 height 22
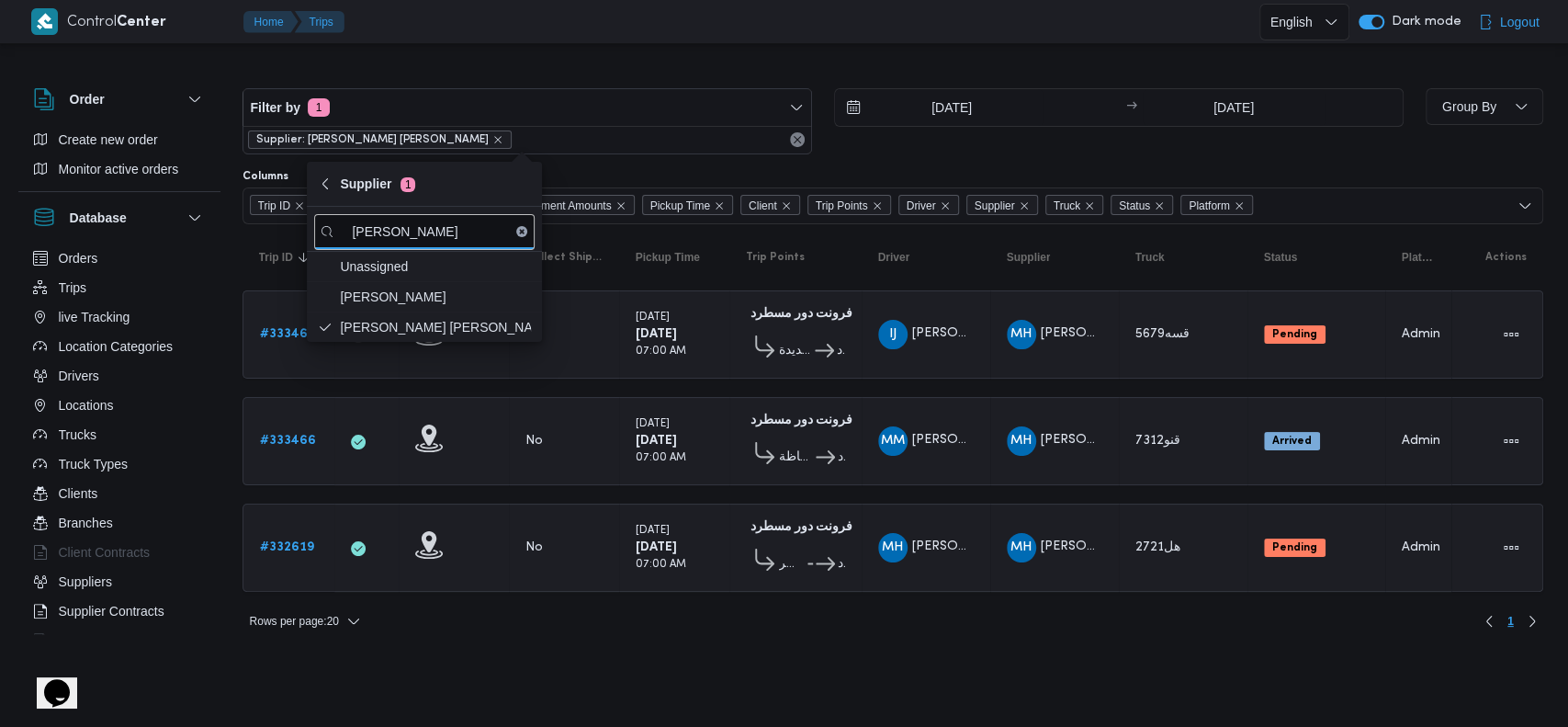
click at [953, 589] on table "Trip ID Click to sort in ascending order App Click to sort in ascending order G…" at bounding box center [893, 417] width 1300 height 386
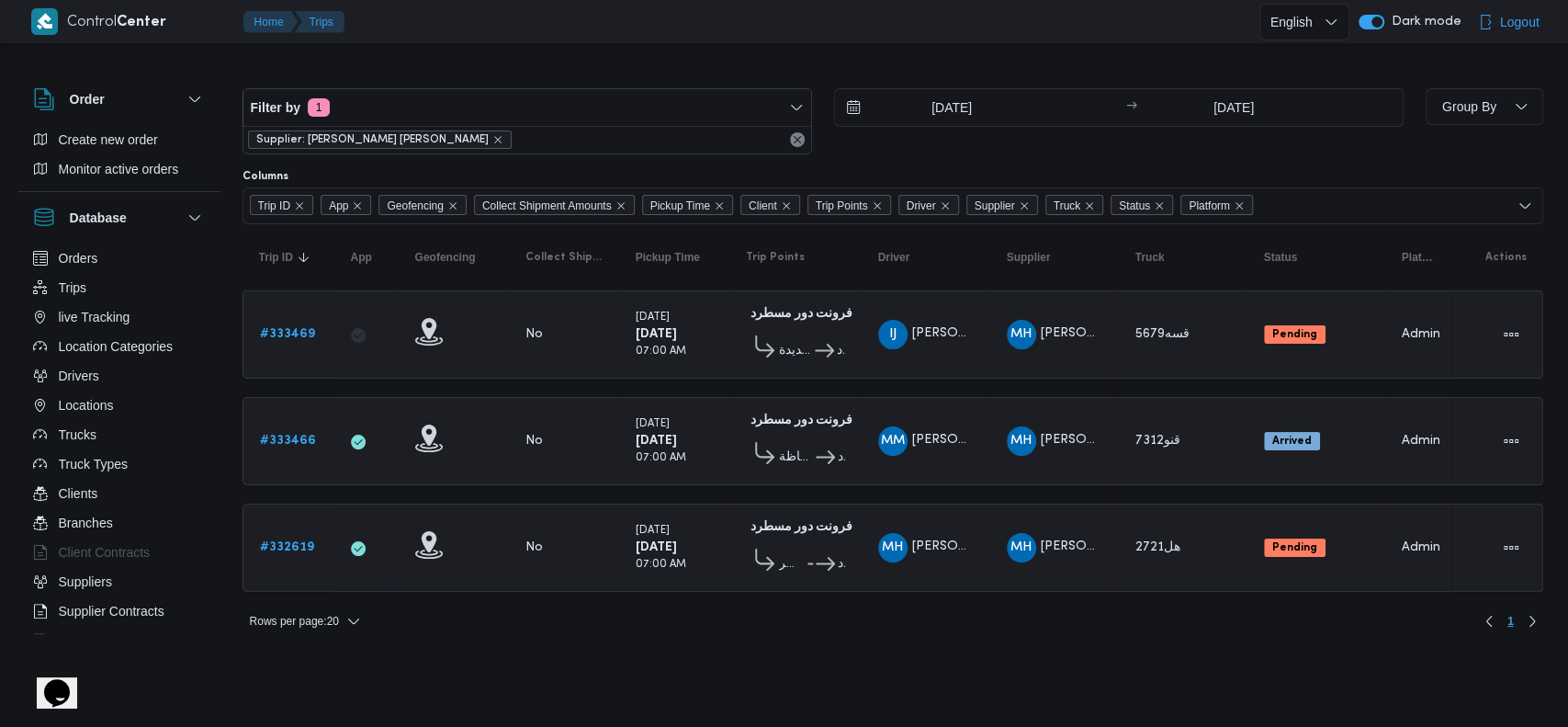
click at [398, 624] on div "Rows per page : 20 1" at bounding box center [892, 621] width 1322 height 44
click at [1331, 659] on html "Control Center Home Trips English عربي Dark mode Logout Order Create new order …" at bounding box center [784, 364] width 1568 height 727
